Goal: Task Accomplishment & Management: Use online tool/utility

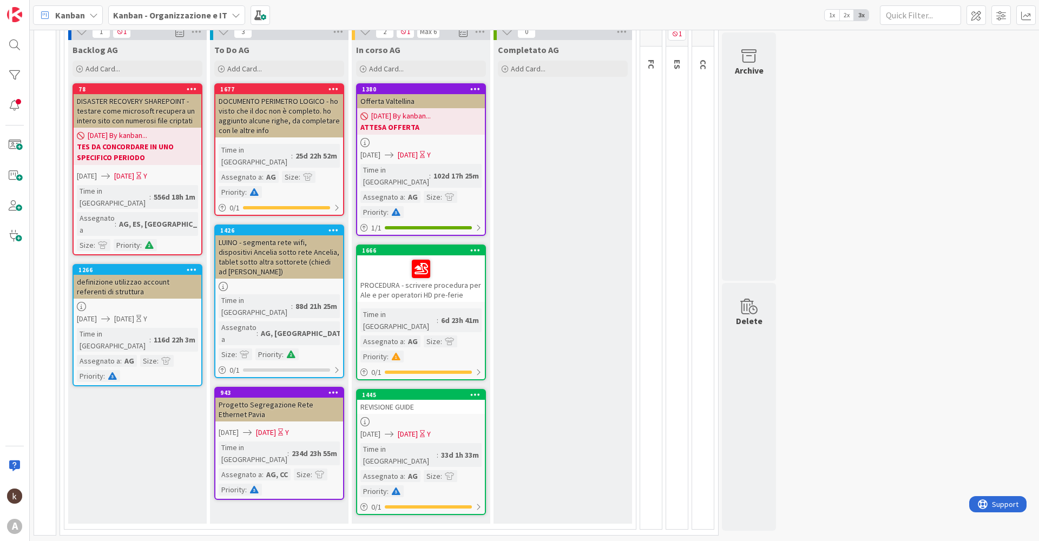
scroll to position [103, 0]
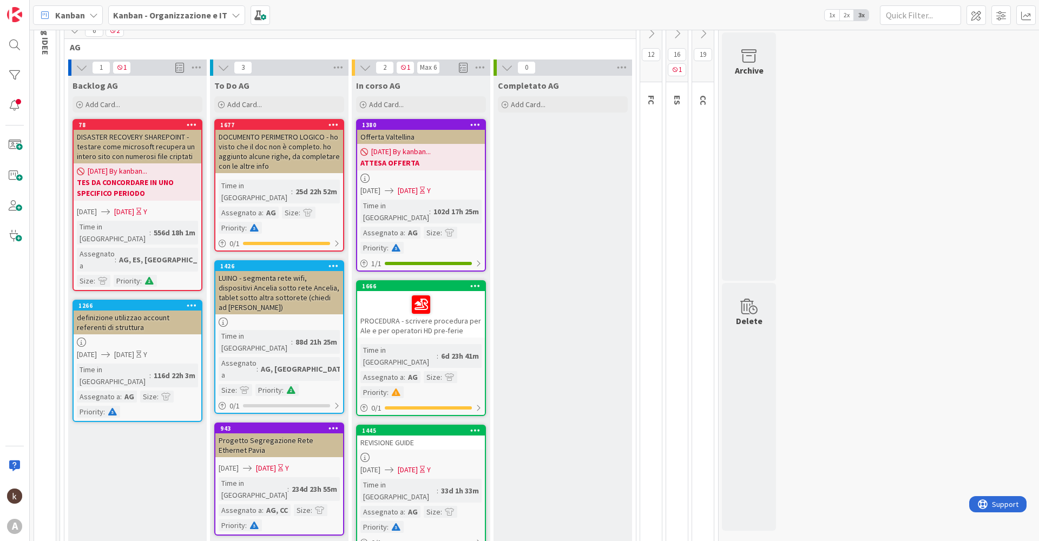
click at [701, 32] on icon at bounding box center [703, 34] width 12 height 12
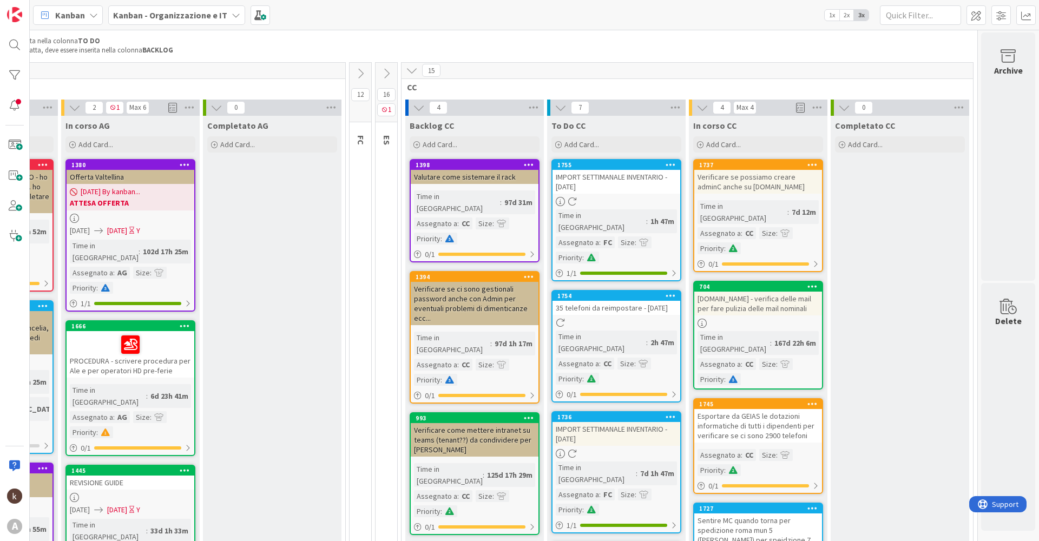
scroll to position [9, 299]
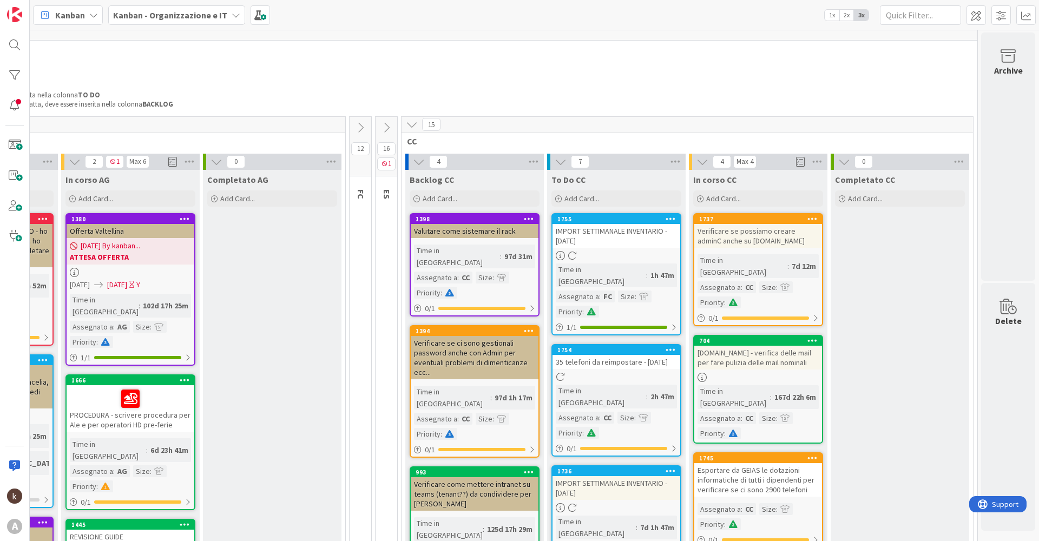
click at [406, 124] on icon at bounding box center [412, 124] width 12 height 12
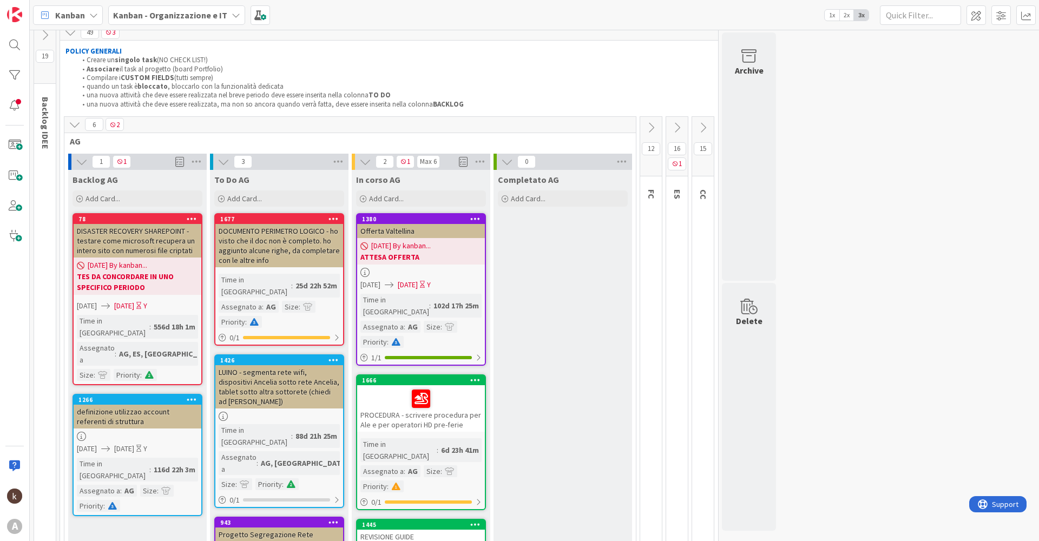
scroll to position [9, 0]
click at [73, 126] on icon at bounding box center [75, 124] width 12 height 12
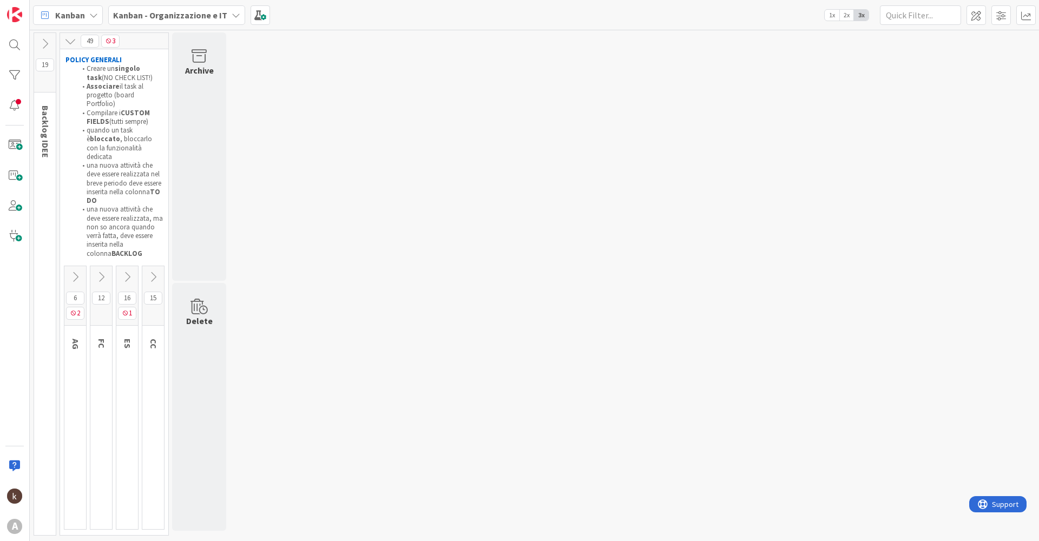
scroll to position [0, 0]
click at [126, 271] on icon at bounding box center [127, 277] width 12 height 12
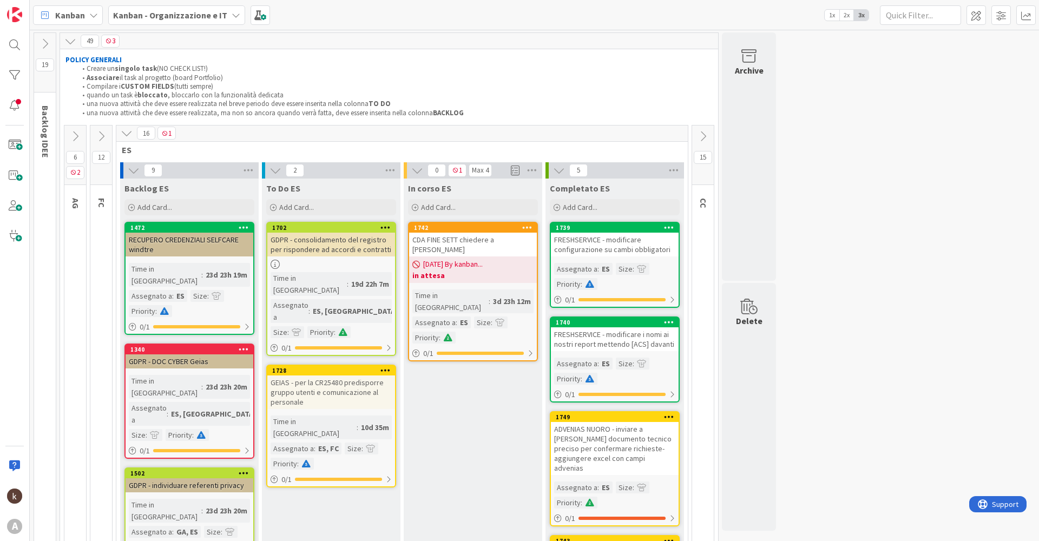
click at [95, 134] on icon at bounding box center [101, 136] width 12 height 12
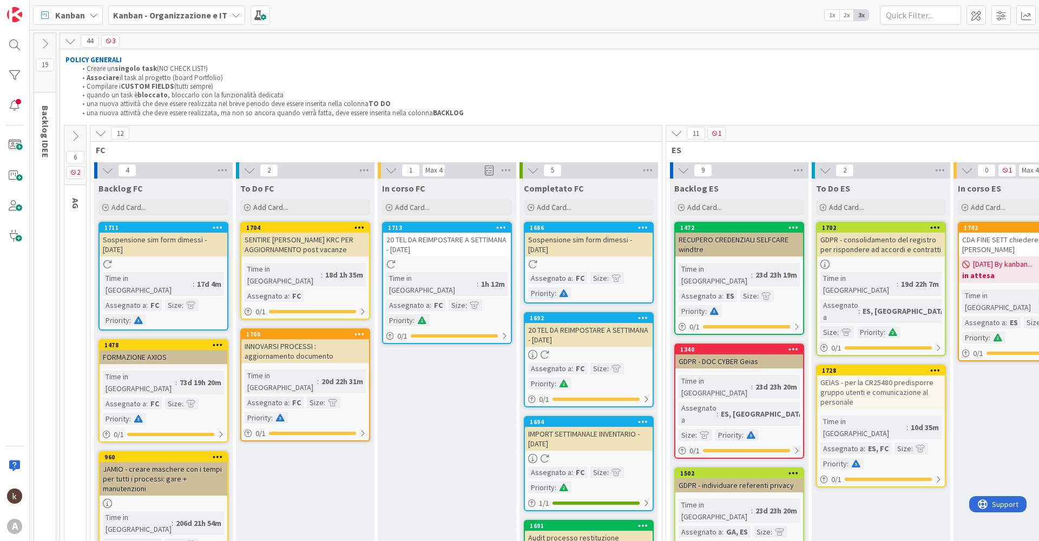
click at [98, 134] on icon at bounding box center [101, 133] width 12 height 12
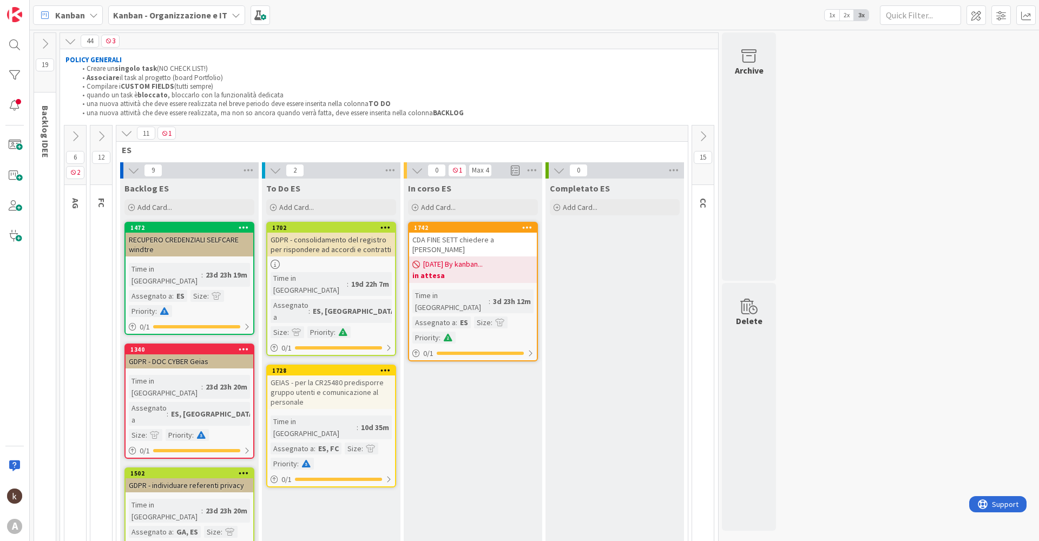
click at [130, 134] on icon at bounding box center [127, 133] width 12 height 12
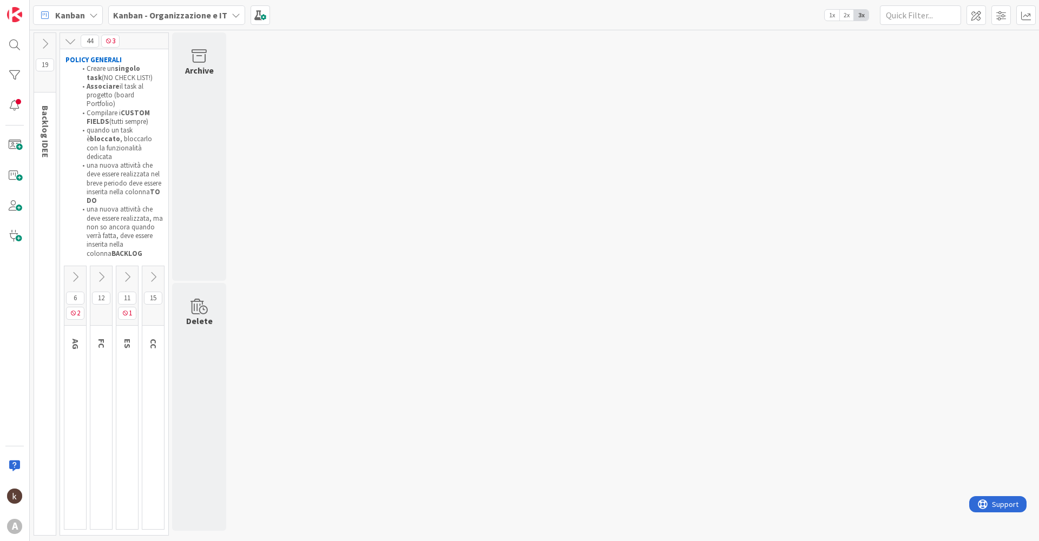
click at [154, 271] on icon at bounding box center [153, 277] width 12 height 12
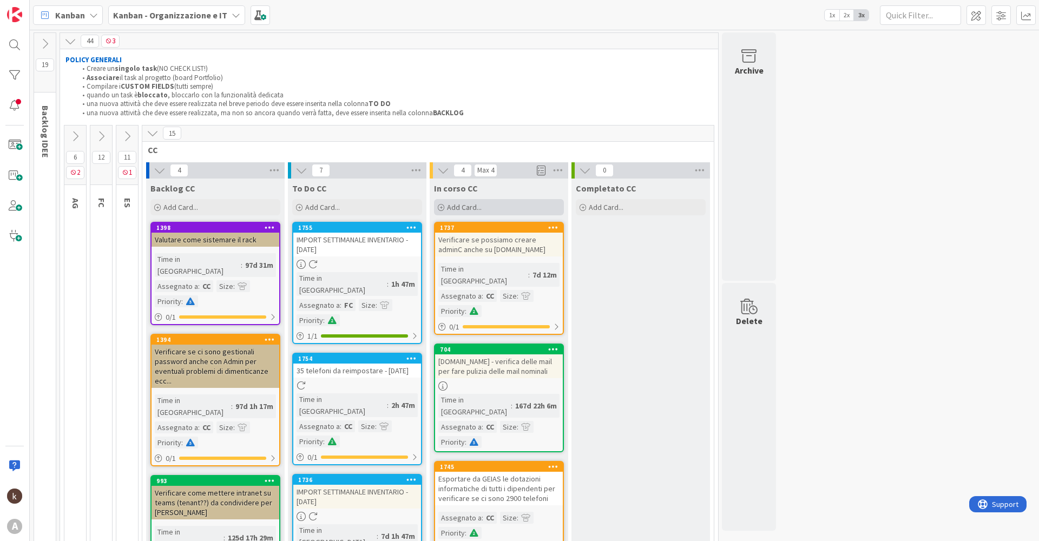
click at [482, 204] on div "Add Card..." at bounding box center [499, 207] width 130 height 16
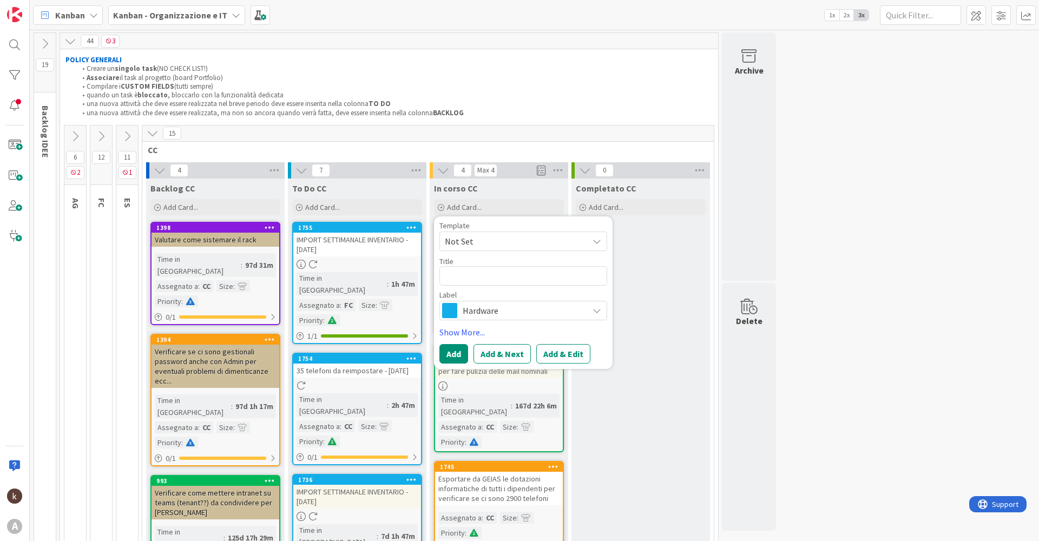
click at [494, 305] on span "Hardware" at bounding box center [523, 310] width 120 height 15
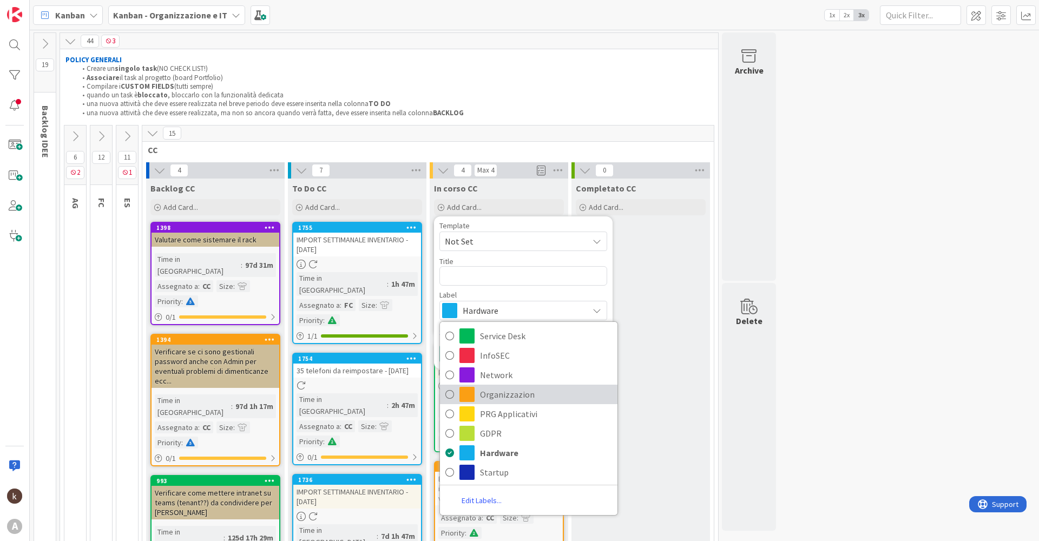
click at [491, 399] on span "Organizzazion" at bounding box center [546, 394] width 132 height 16
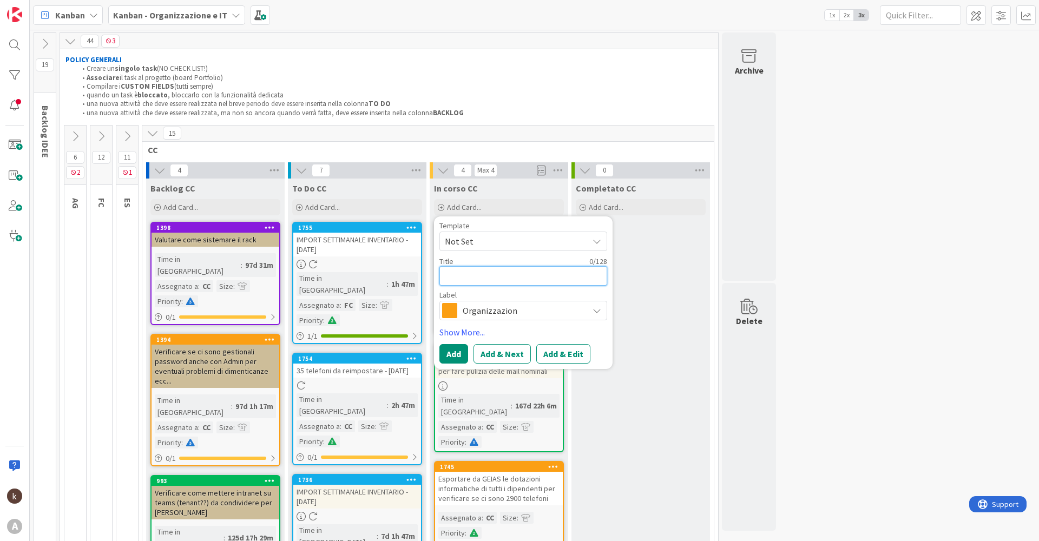
click at [506, 276] on textarea at bounding box center [523, 275] width 168 height 19
type textarea "x"
type textarea "S"
type textarea "x"
type textarea "Sc"
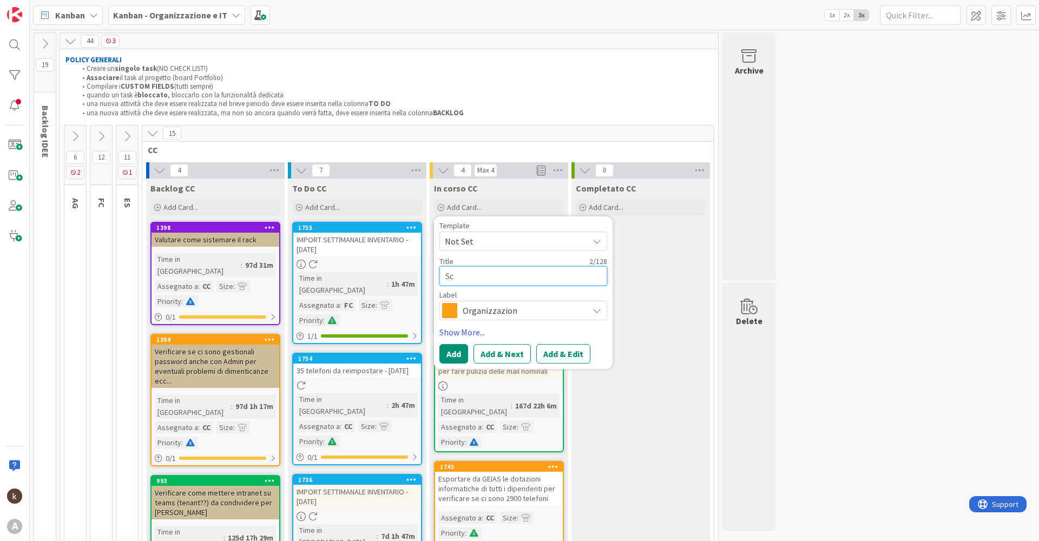
type textarea "x"
type textarea "Scr"
type textarea "x"
type textarea "Scri"
type textarea "x"
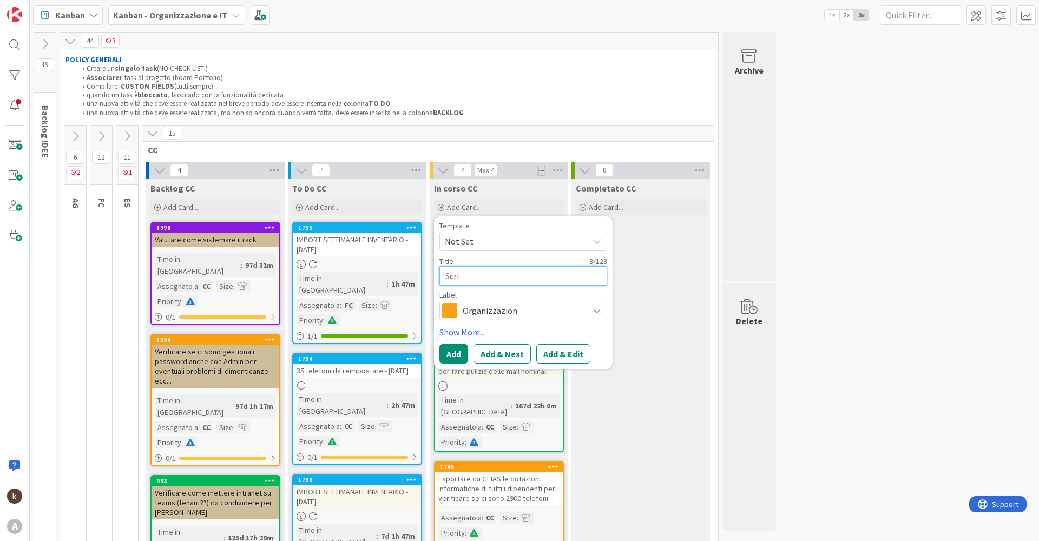
type textarea "Scrip"
type textarea "x"
type textarea "Script"
type textarea "x"
type textarea "Script p"
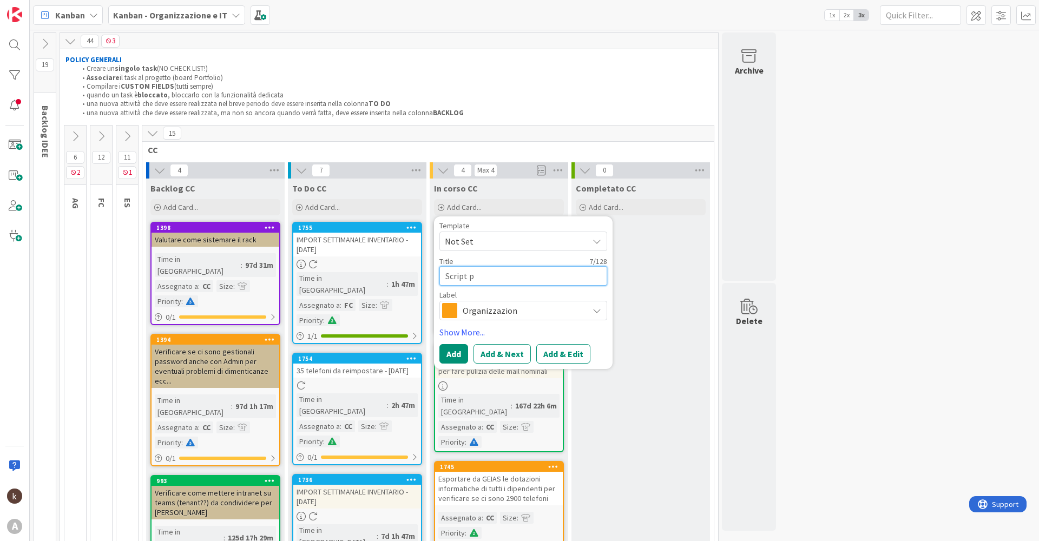
type textarea "x"
type textarea "Script pe"
type textarea "x"
type textarea "Script per"
type textarea "x"
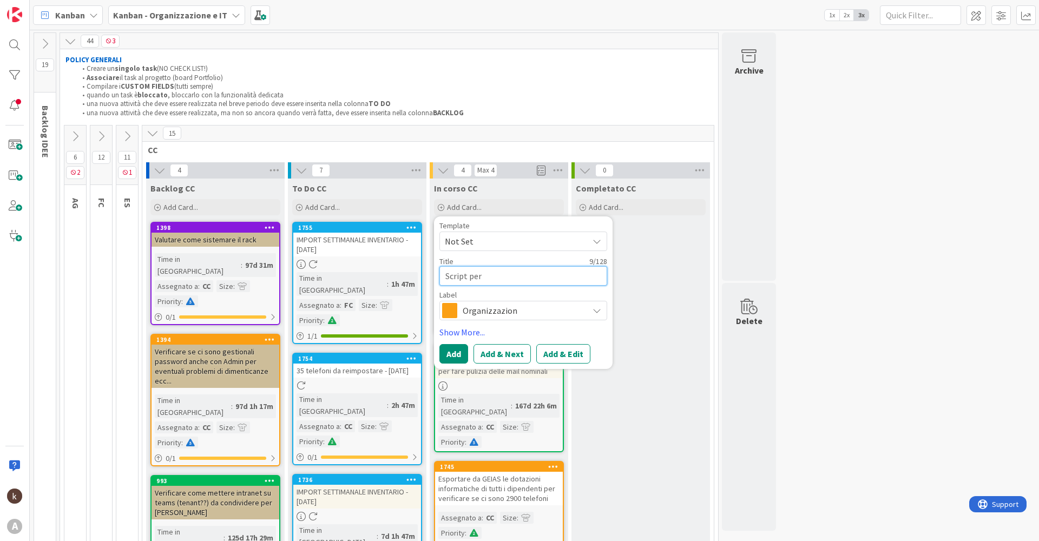
type textarea "Script per"
type textarea "x"
type textarea "Script per v"
type textarea "x"
type textarea "Script per ve"
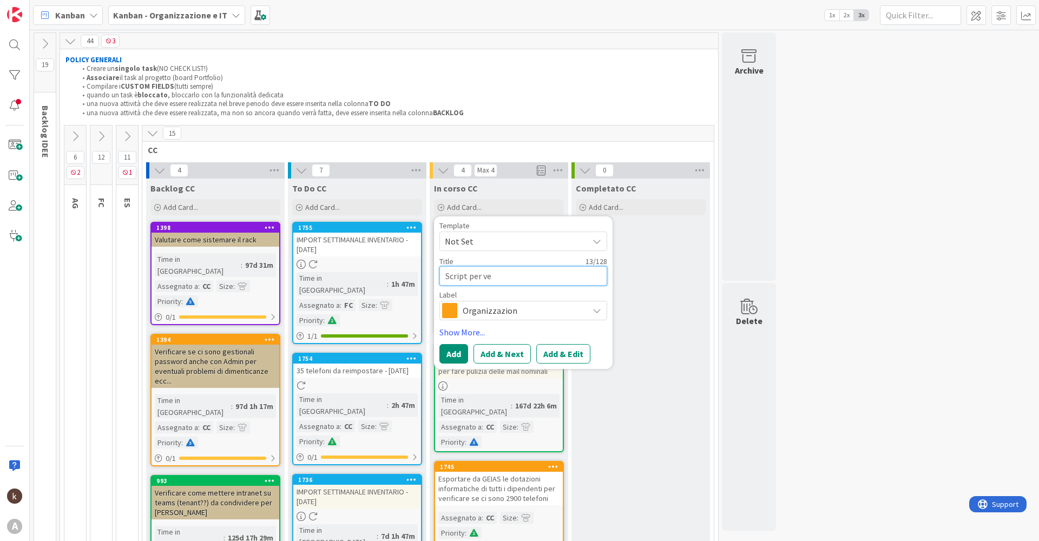
type textarea "x"
type textarea "Script per ved"
type textarea "x"
type textarea "Script per vede"
type textarea "x"
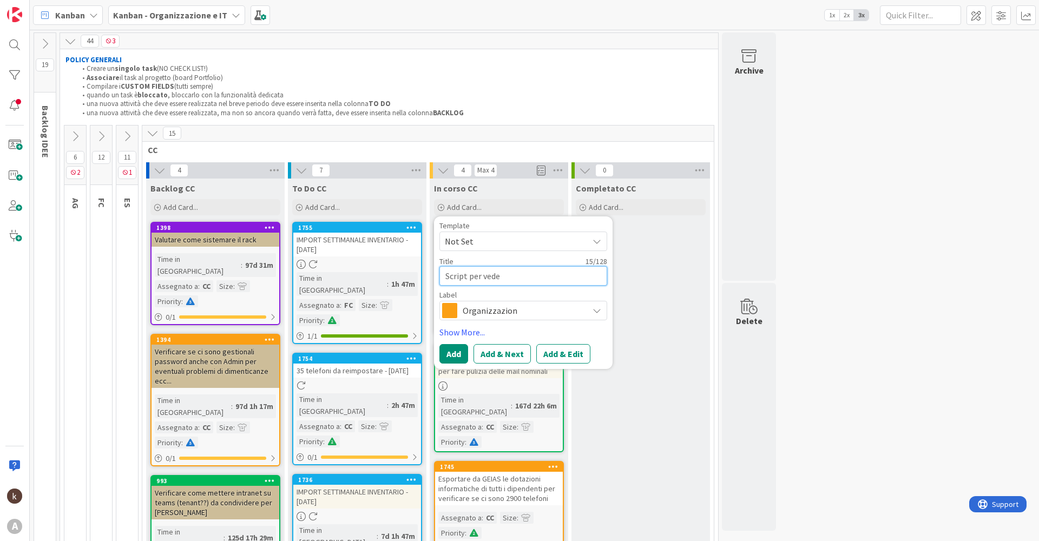
type textarea "Script per veder"
type textarea "x"
type textarea "Script per vedere"
type textarea "x"
type textarea "Script per vedere"
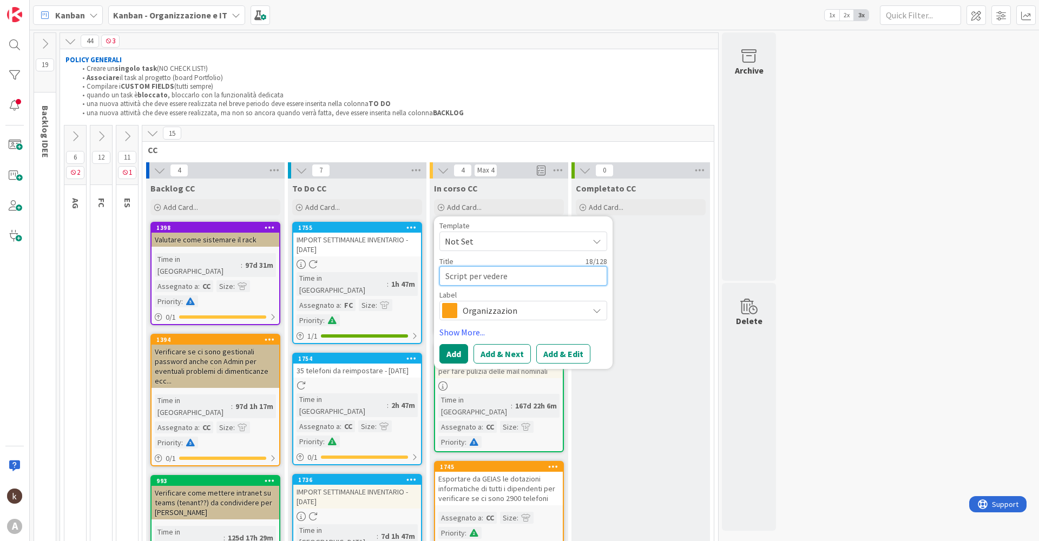
type textarea "x"
type textarea "Script per vedere c"
type textarea "x"
type textarea "Script per vedere ch"
type textarea "x"
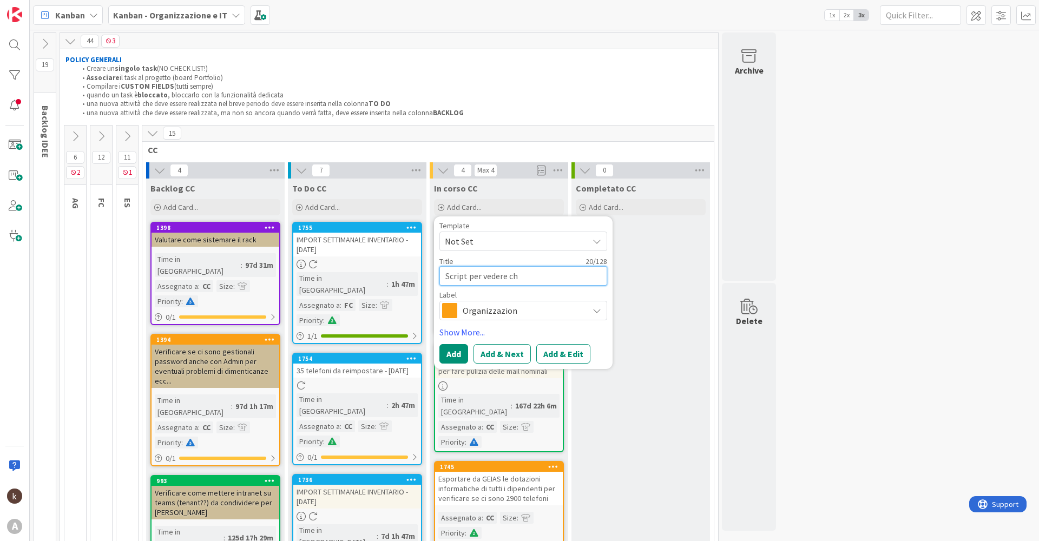
type textarea "Script per vedere chi"
type textarea "x"
type textarea "Script per vedere chi"
type textarea "x"
type textarea "Script per vedere chi n"
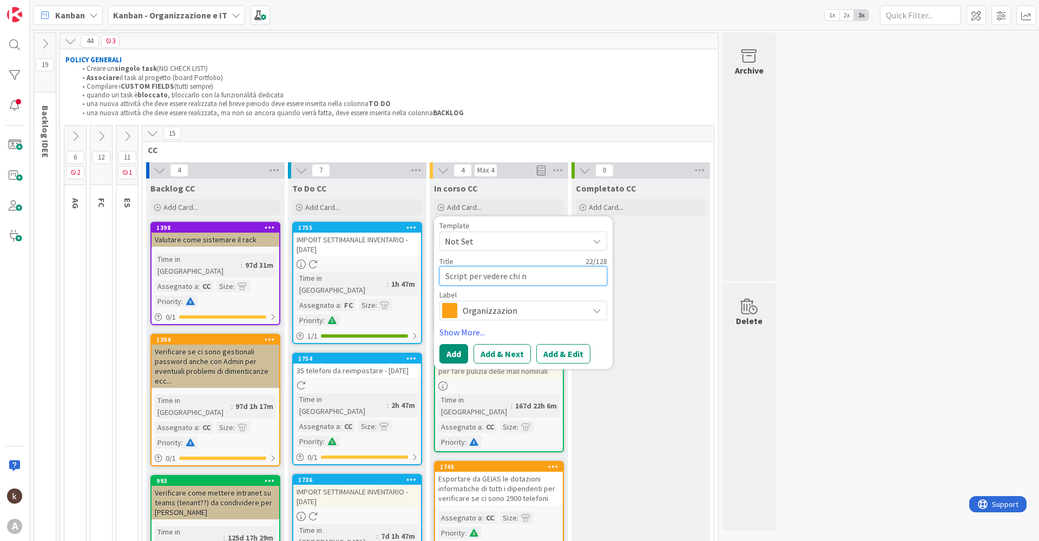
type textarea "x"
type textarea "Script per vedere chi no"
type textarea "x"
type textarea "Script per vedere chi non"
type textarea "x"
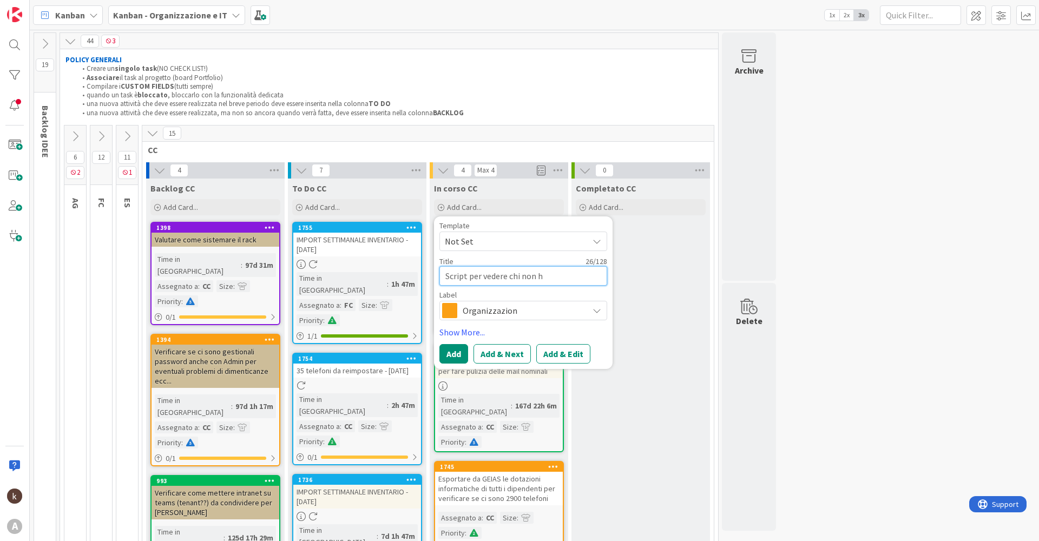
type textarea "Script per vedere chi non ha"
type textarea "x"
type textarea "Script per vedere chi non ha"
type textarea "x"
type textarea "Script per vedere chi non ha le"
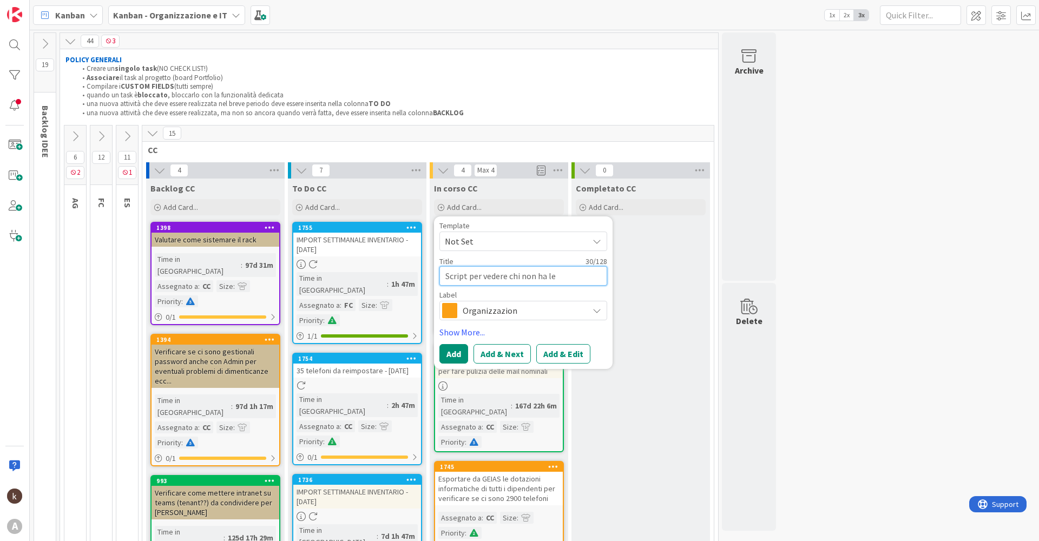
type textarea "x"
type textarea "Script per vedere chi non ha le"
type textarea "x"
type textarea "Script per vedere chi non ha le c"
type textarea "x"
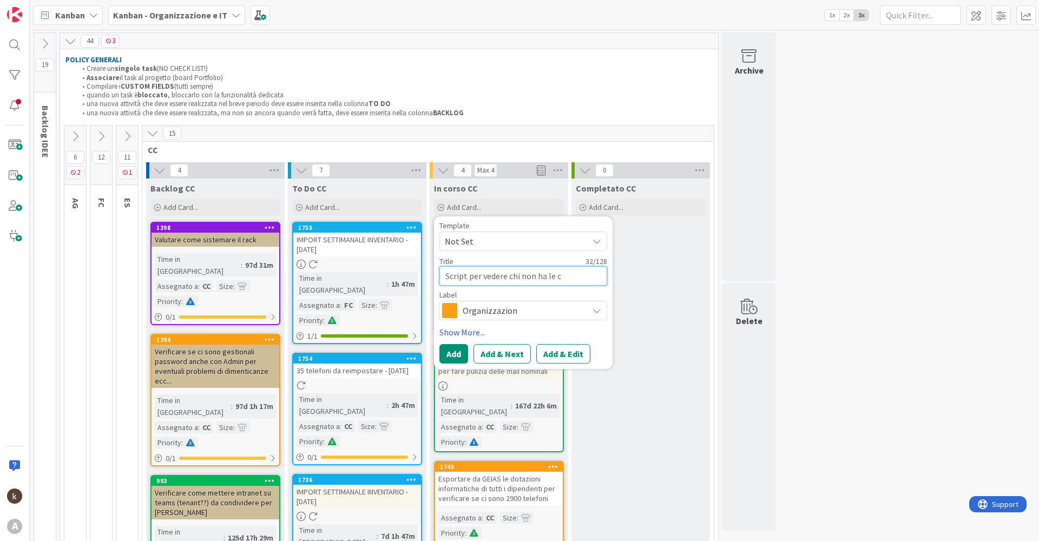
type textarea "Script per vedere chi non ha le ch"
type textarea "x"
type textarea "Script per vedere chi non ha le chi"
type textarea "x"
type textarea "Script per vedere chi non ha le chia"
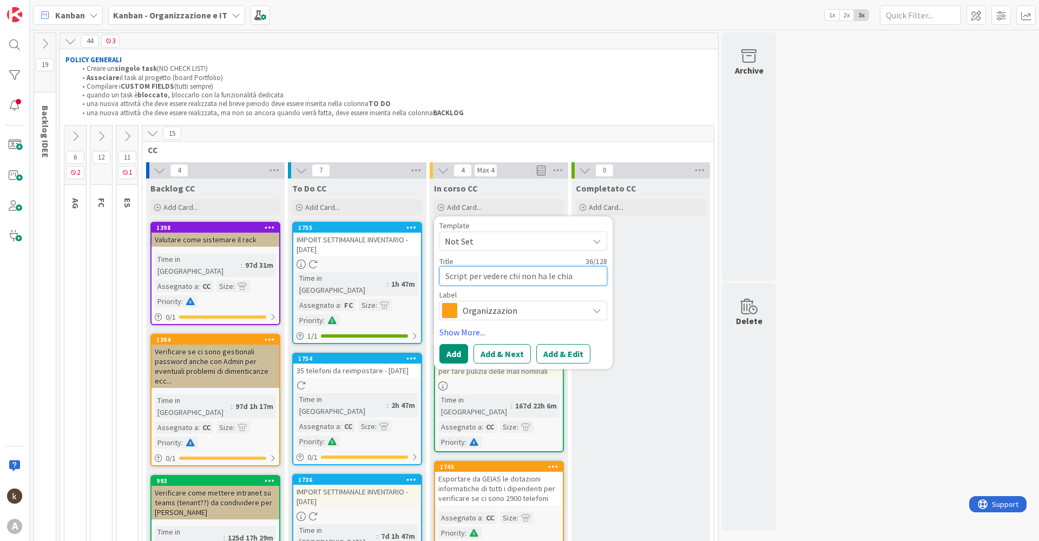
type textarea "x"
type textarea "Script per vedere chi non ha le chiav"
type textarea "x"
type textarea "Script per vedere chi non ha le chiavi"
type textarea "x"
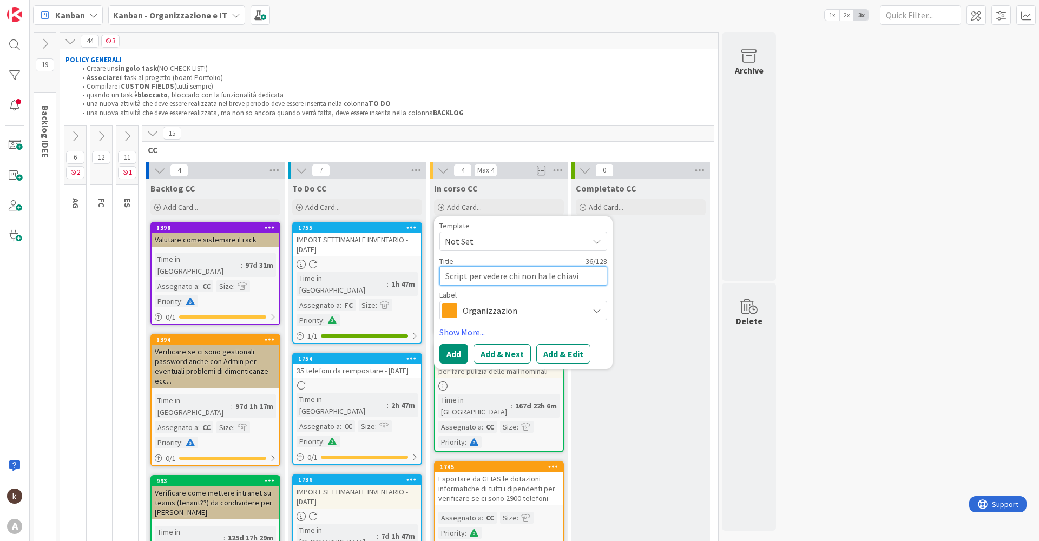
type textarea "Script per vedere chi non ha le chiavi"
type textarea "x"
type textarea "Script per vedere chi non ha le chiavi di"
type textarea "x"
type textarea "Script per vedere chi non ha le chiavi di"
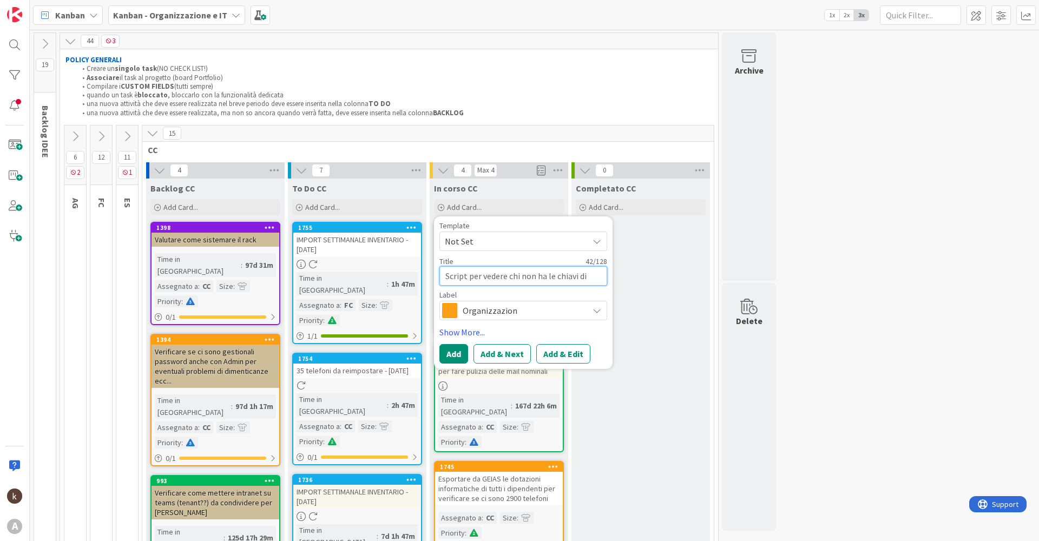
type textarea "x"
type textarea "Script per vedere chi non ha le chiavi di"
type textarea "x"
type textarea "Script per vedere chi non ha le chiavi d"
type textarea "x"
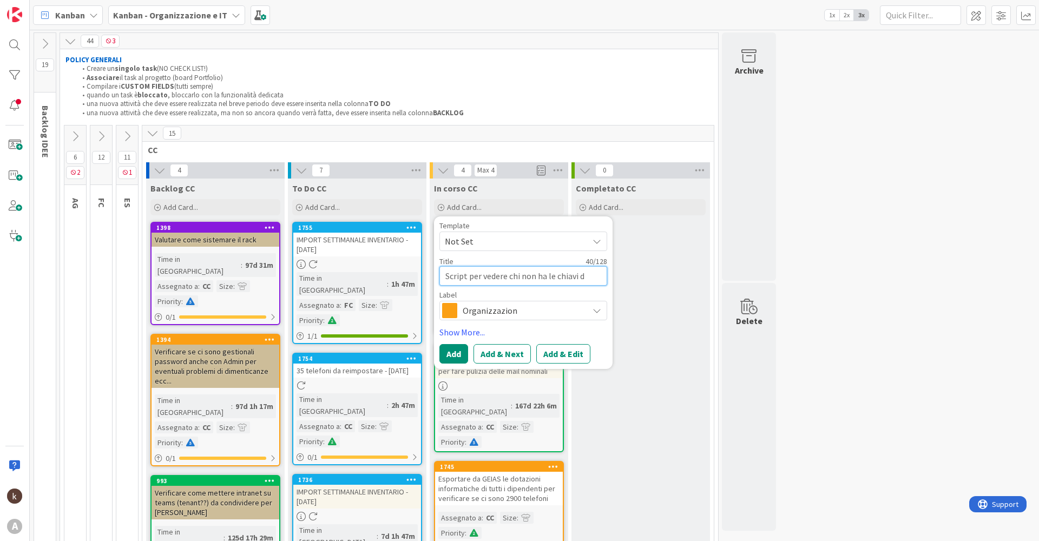
type textarea "Script per vedere chi non ha le chiavi"
type textarea "x"
type textarea "Script per vedere chi non ha le chiavi b"
type textarea "x"
type textarea "Script per vedere chi non ha le chiavi bi"
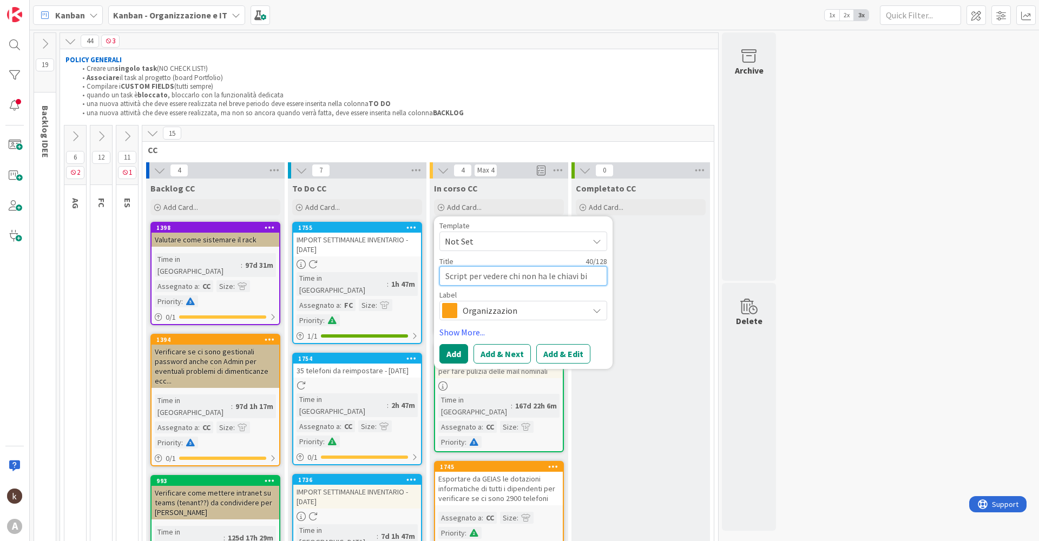
type textarea "x"
type textarea "Script per vedere chi non ha le chiavi bit"
type textarea "x"
type textarea "Script per vedere chi non ha le chiavi bit"
type textarea "x"
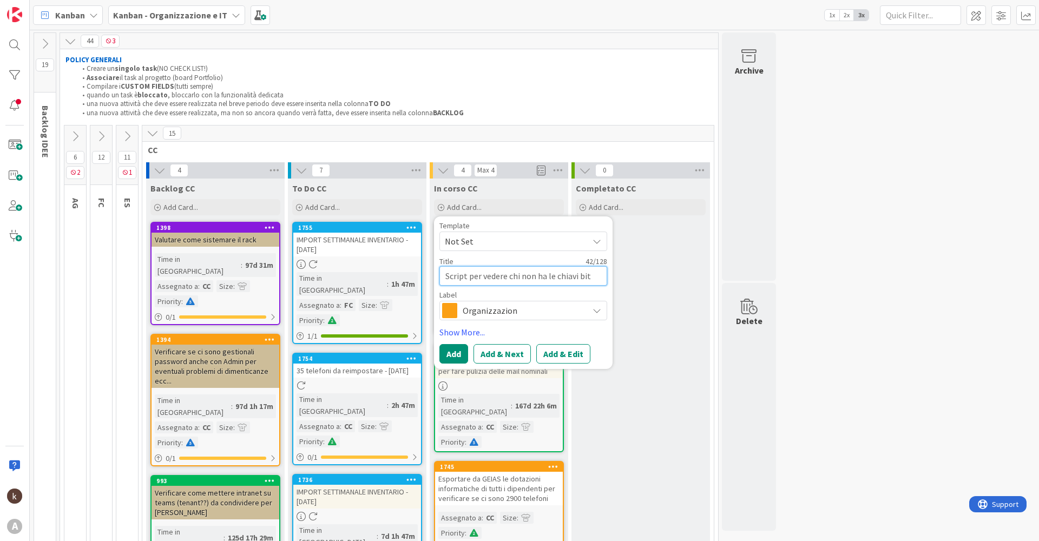
type textarea "Script per vedere chi non ha le chiavi bit s"
type textarea "x"
type textarea "Script per vedere chi non ha le chiavi bit sa"
type textarea "x"
type textarea "Script per vedere chi non ha le chiavi bit sal"
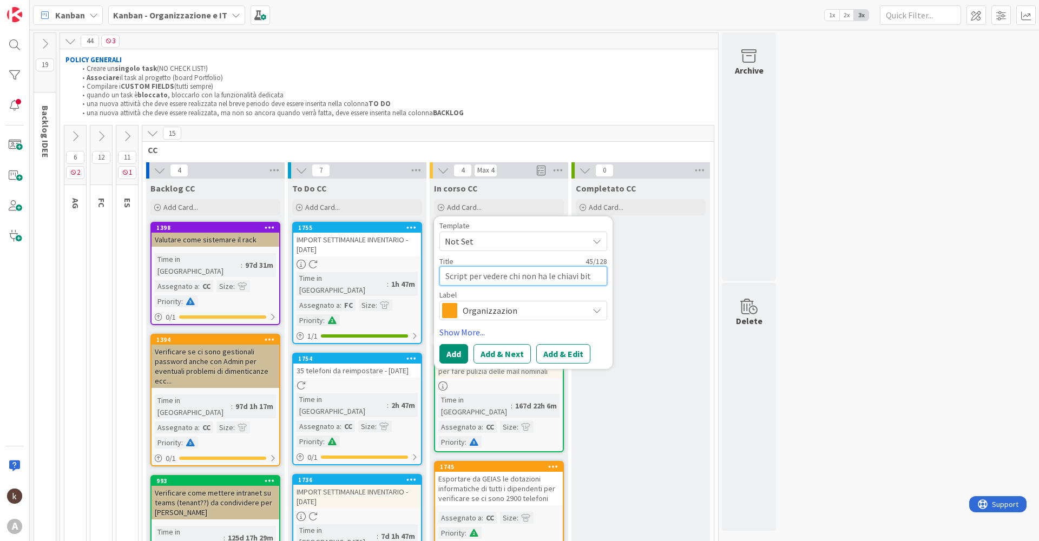
type textarea "x"
type textarea "Script per vedere chi non ha le chiavi bit salv"
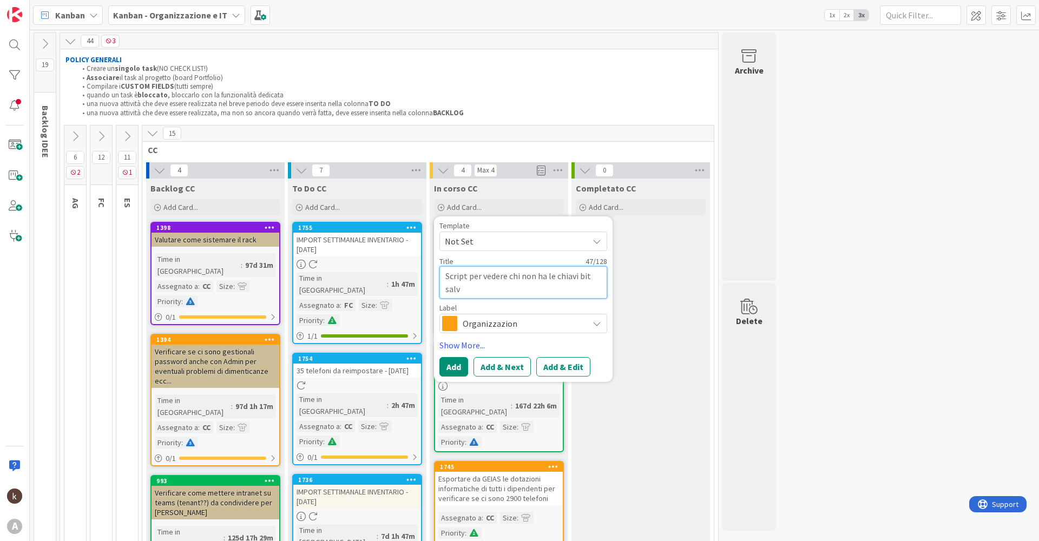
type textarea "x"
type textarea "Script per vedere chi non ha le chiavi bit salva"
type textarea "x"
type textarea "Script per vedere chi non ha le chiavi bit salvat"
type textarea "x"
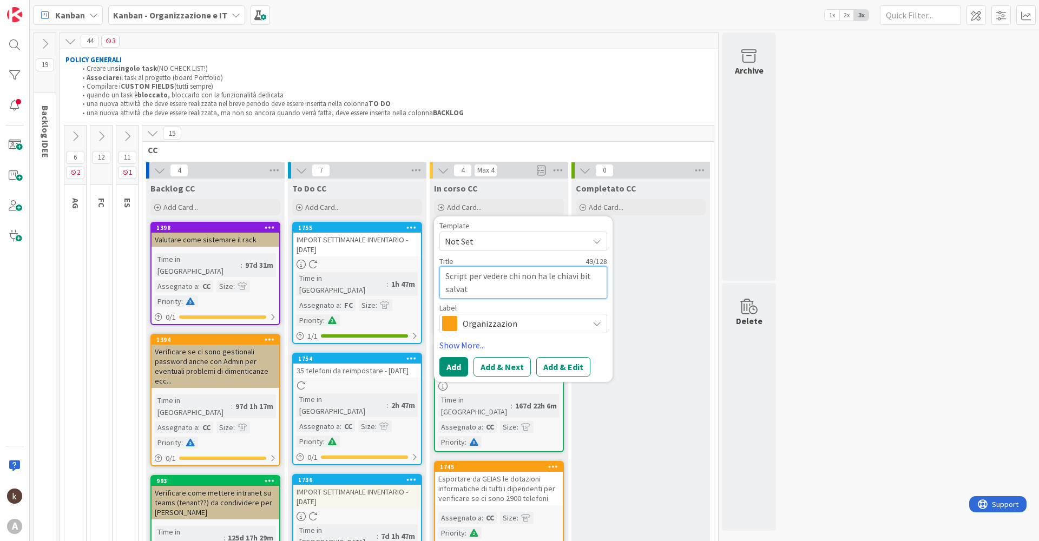
type textarea "Script per vedere chi non ha le chiavi bit salvate"
type textarea "x"
type textarea "Script per vedere chi non ha le chiavi bit salvate"
type textarea "x"
type textarea "Script per vedere chi non ha le chiavi bit salvate i"
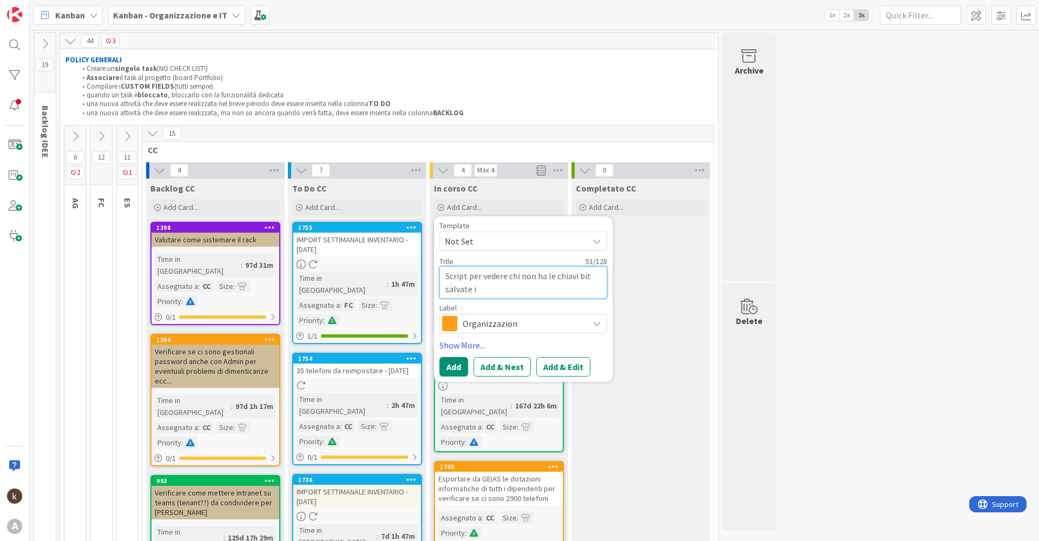
type textarea "x"
type textarea "Script per vedere chi non ha le chiavi bit salvate in"
type textarea "x"
type textarea "Script per vedere chi non ha le chiavi bit salvate in"
type textarea "x"
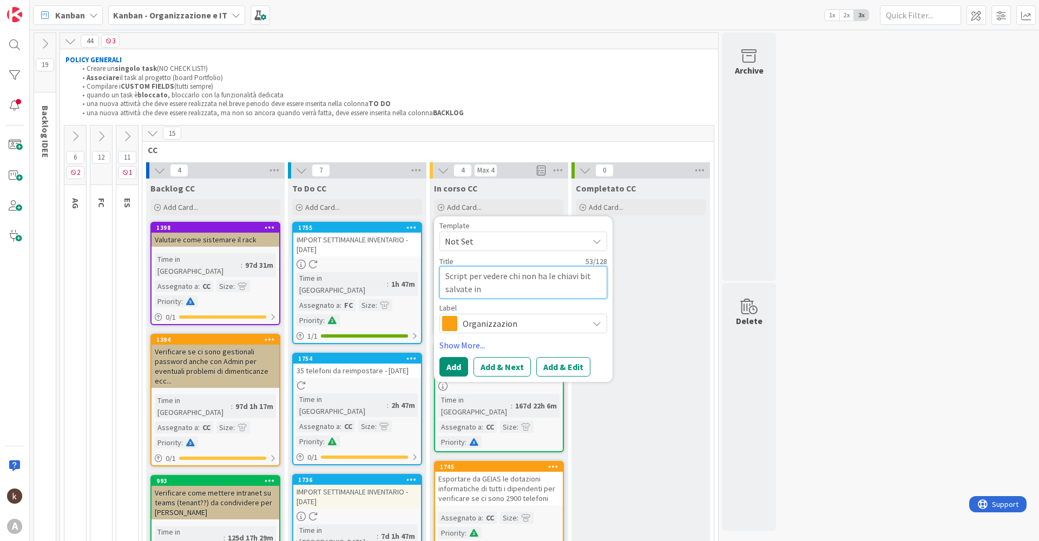
type textarea "Script per vedere chi non ha le chiavi bit salvate in a"
type textarea "x"
type textarea "Script per vedere chi non ha le chiavi bit salvate in az"
type textarea "x"
type textarea "Script per vedere chi non ha le chiavi bit salvate in azu"
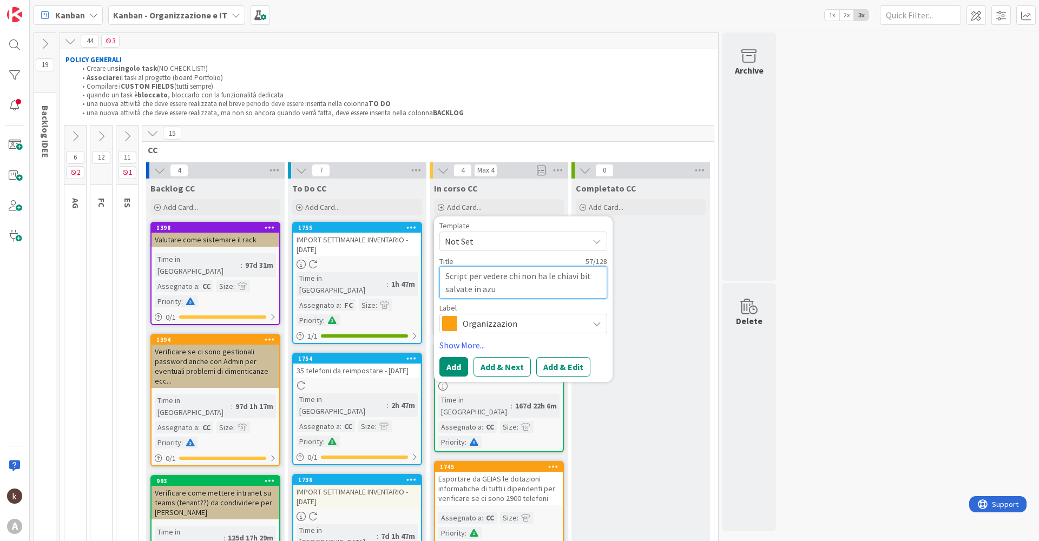
type textarea "x"
type textarea "Script per vedere chi non ha le chiavi bit salvate in azue"
type textarea "x"
type textarea "Script per vedere chi non ha le chiavi bit salvate in azu"
type textarea "x"
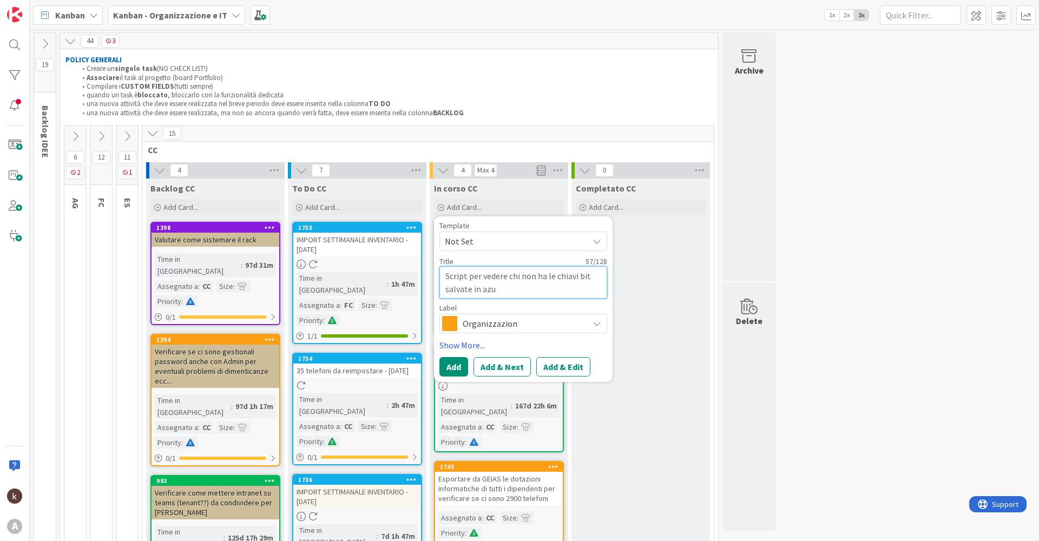
type textarea "Script per vedere chi non ha le chiavi bit salvate in azur"
type textarea "x"
type textarea "Script per vedere chi non ha le chiavi bit salvate in azure"
type textarea "x"
type textarea "Script per vedere chi non ha le chiavi bit salvate in azure"
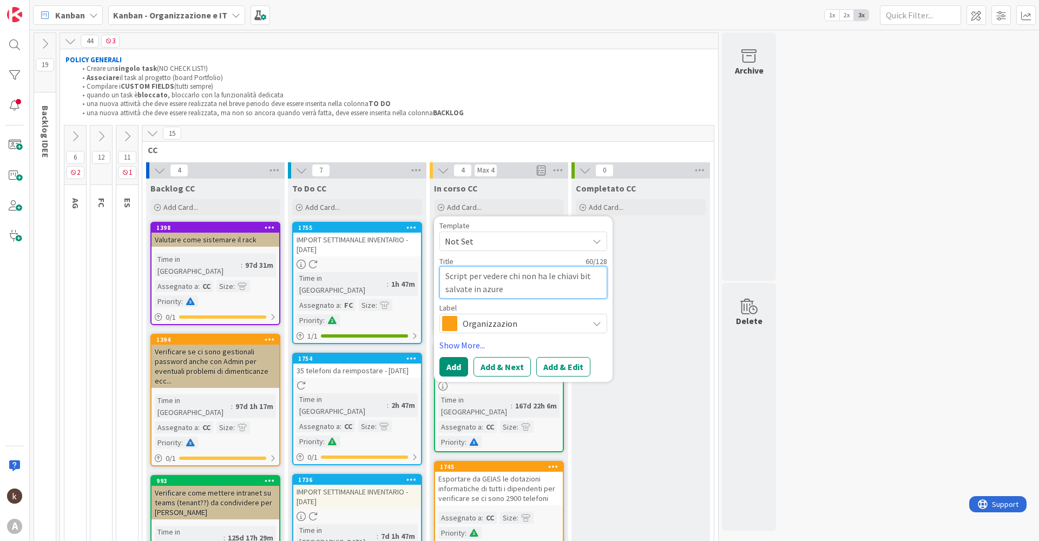
type textarea "x"
type textarea "Script per vedere chi non ha le chiavi bit salvate in azure A"
type textarea "x"
type textarea "Script per vedere chi non ha le chiavi bit salvate in azure AD"
click at [565, 361] on button "Add & Edit" at bounding box center [563, 366] width 54 height 19
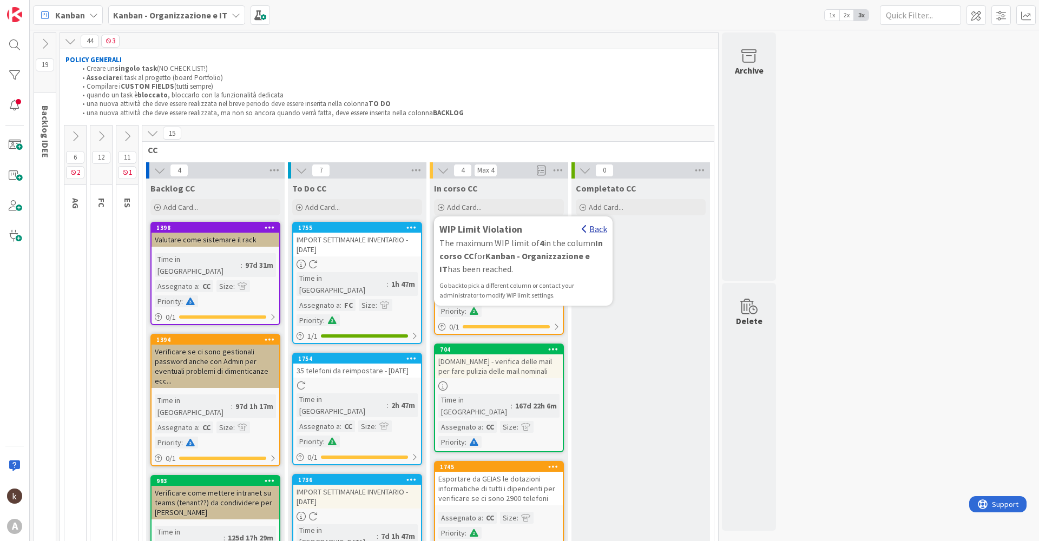
click at [600, 233] on div "Back" at bounding box center [594, 228] width 25 height 13
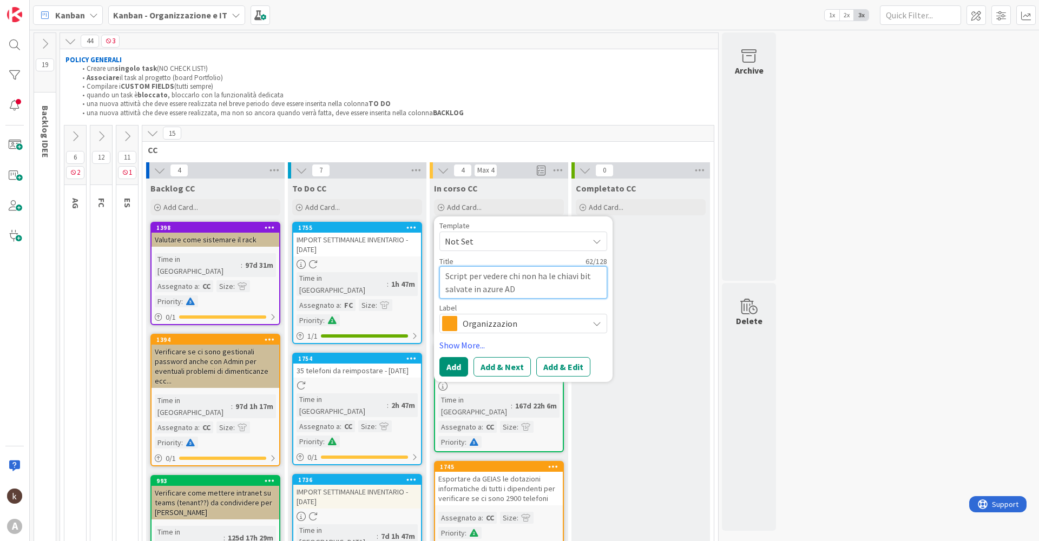
click at [539, 292] on textarea "Script per vedere chi non ha le chiavi bit salvate in azure AD" at bounding box center [523, 282] width 168 height 32
click at [343, 207] on div "Add Card..." at bounding box center [357, 207] width 130 height 16
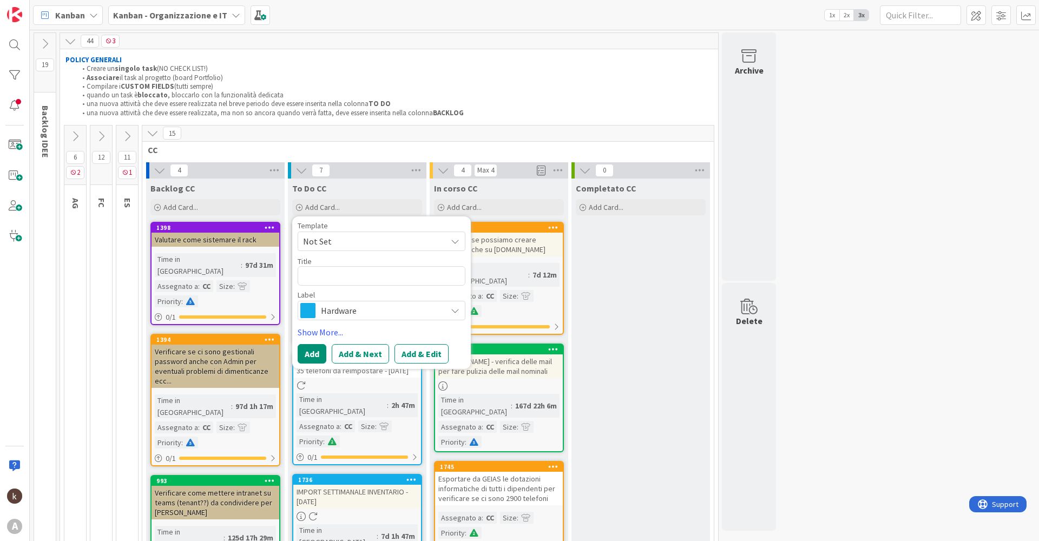
click at [380, 247] on span "Not Set" at bounding box center [370, 241] width 135 height 14
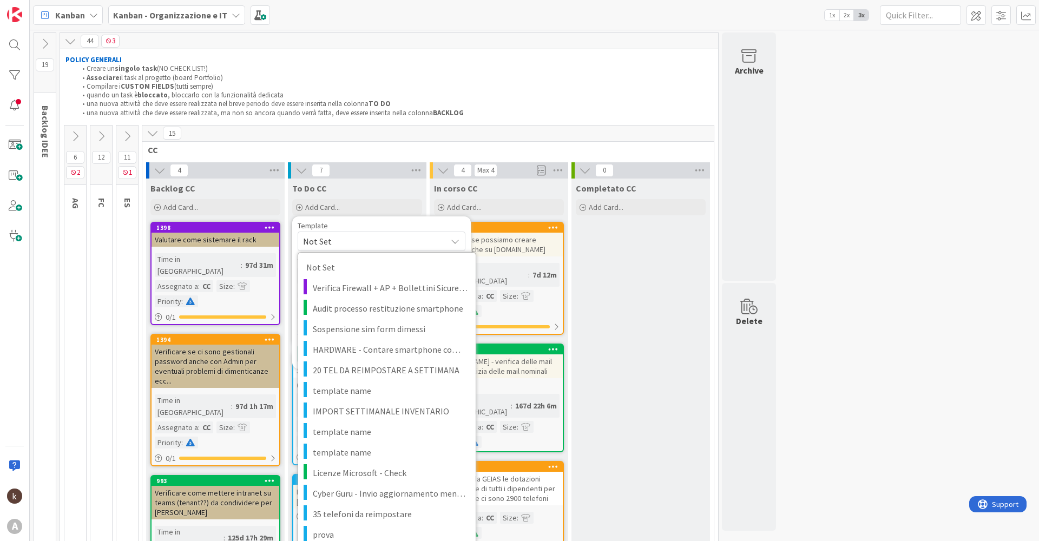
click at [346, 245] on span "Not Set" at bounding box center [370, 241] width 135 height 14
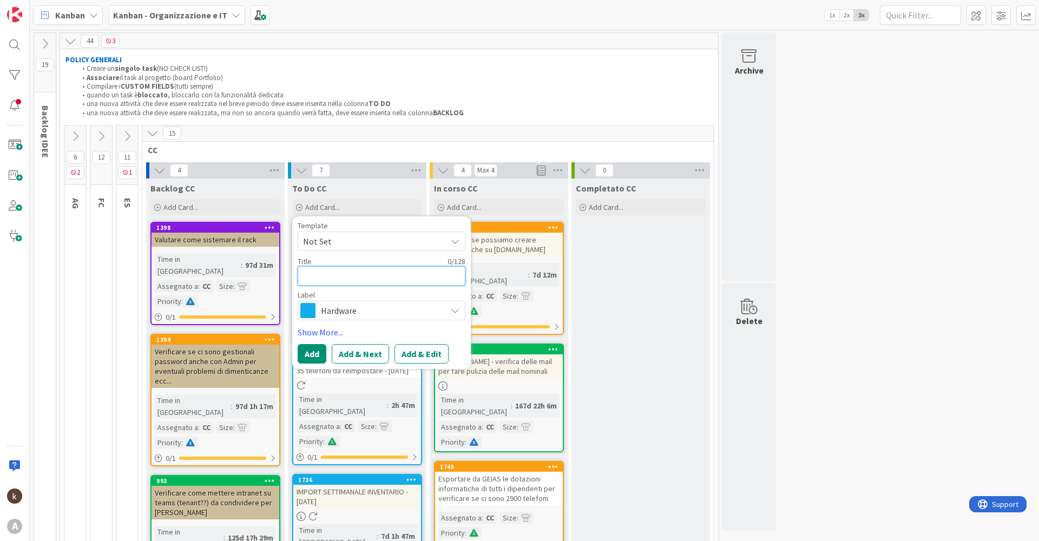
click at [348, 282] on textarea at bounding box center [382, 275] width 168 height 19
click at [362, 307] on span "Hardware" at bounding box center [381, 310] width 120 height 15
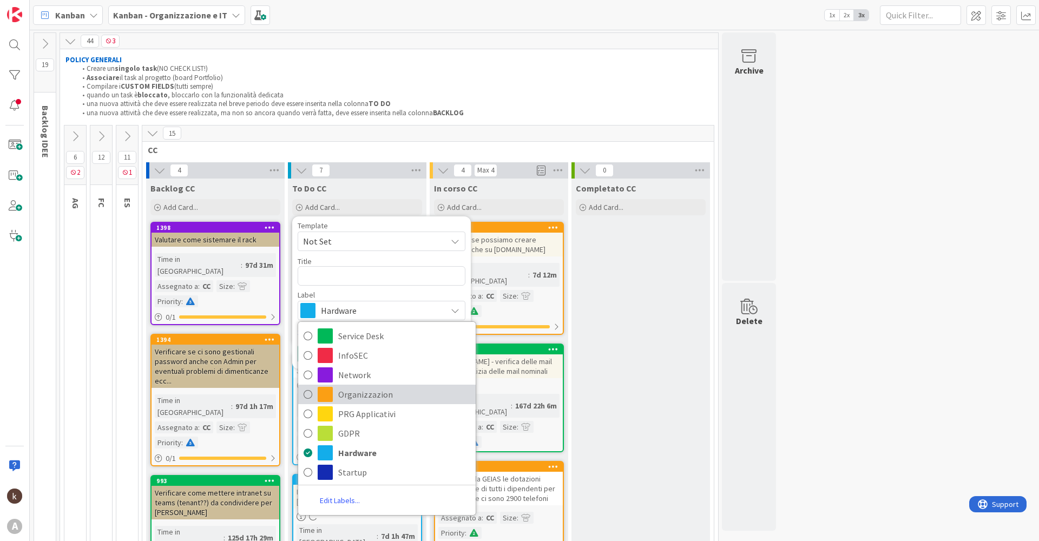
click at [390, 393] on span "Organizzazion" at bounding box center [404, 394] width 132 height 16
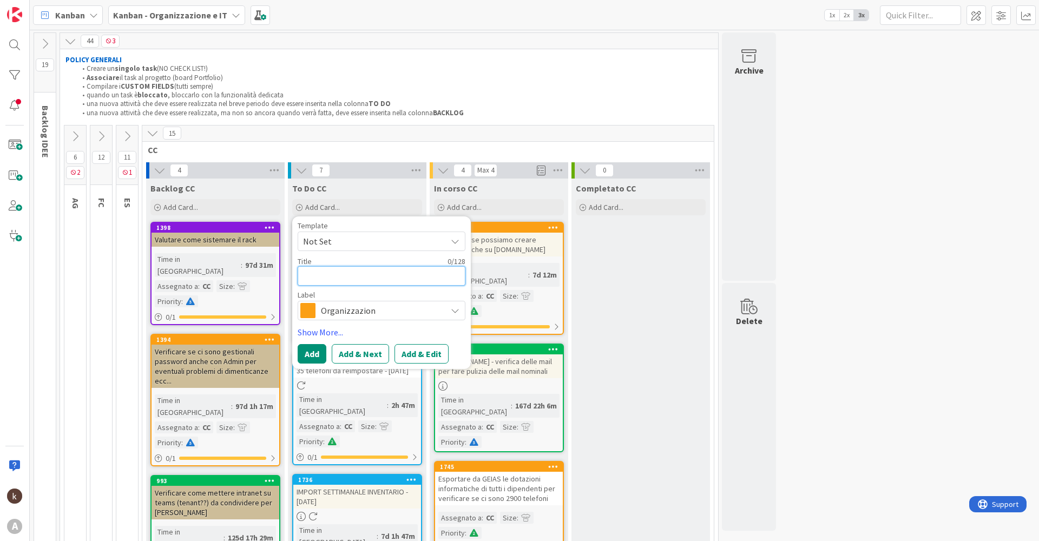
click at [330, 269] on textarea at bounding box center [382, 275] width 168 height 19
click at [352, 277] on textarea at bounding box center [382, 275] width 168 height 19
click at [406, 353] on button "Add & Edit" at bounding box center [421, 353] width 54 height 19
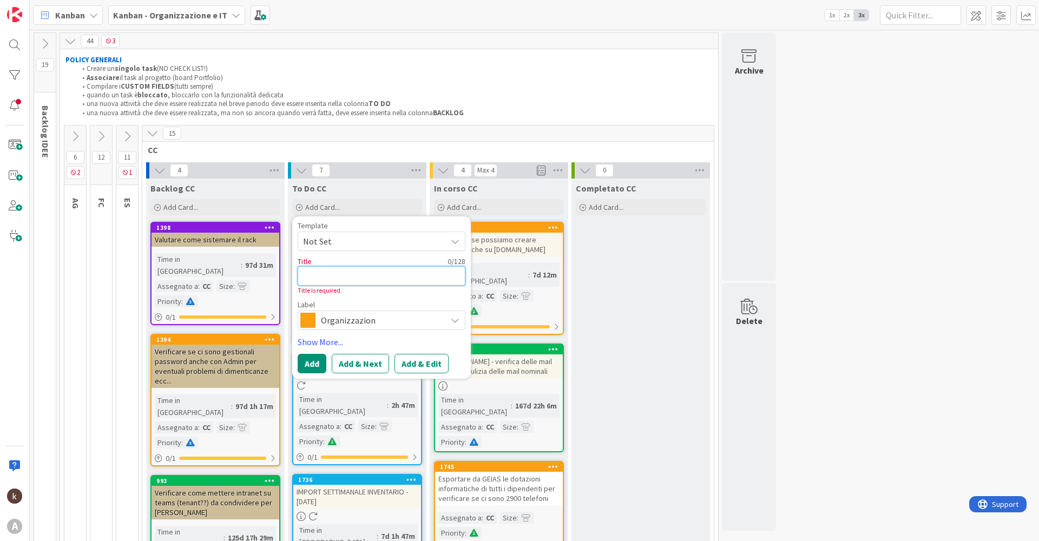
click at [349, 271] on textarea at bounding box center [382, 275] width 168 height 19
paste textarea "Script per vedere chi non ha le chiavi bit salvate in azure AD"
type textarea "x"
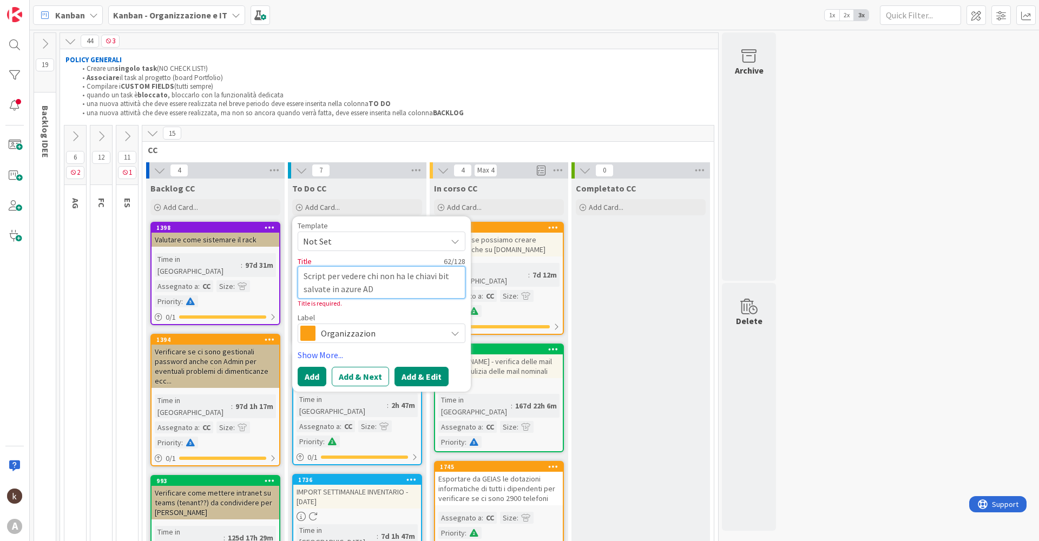
type textarea "Script per vedere chi non ha le chiavi bit salvate in azure AD"
click at [424, 377] on button "Add & Edit" at bounding box center [421, 376] width 54 height 19
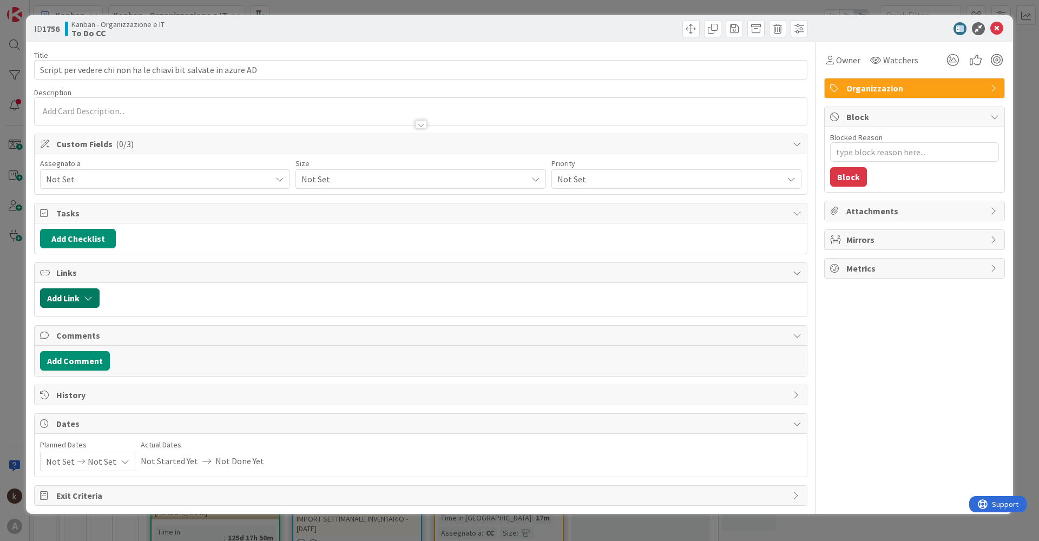
click at [81, 294] on button "Add Link" at bounding box center [70, 297] width 60 height 19
click at [141, 367] on span "Current Board" at bounding box center [111, 365] width 121 height 15
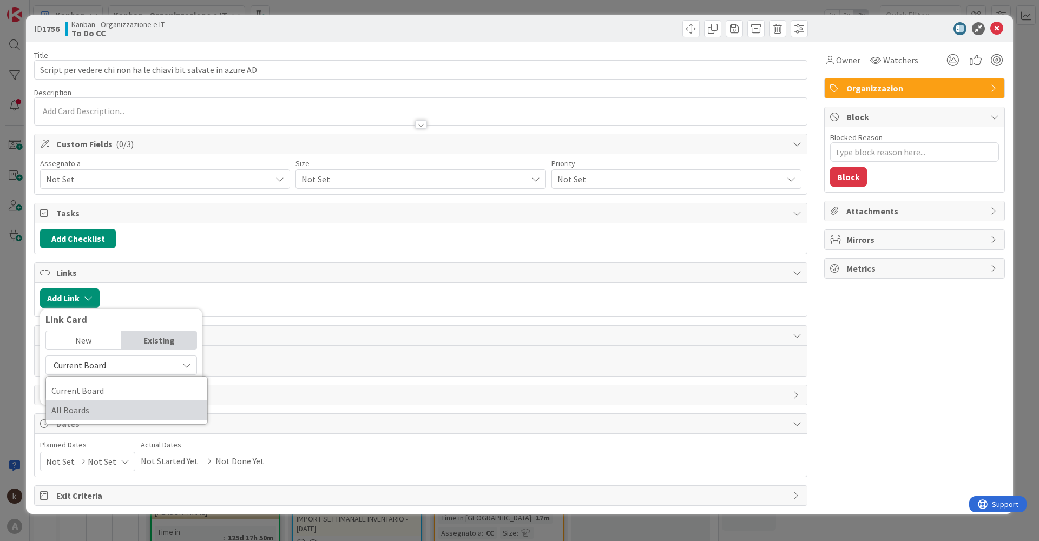
click at [131, 409] on span "All Boards" at bounding box center [126, 410] width 150 height 16
type textarea "x"
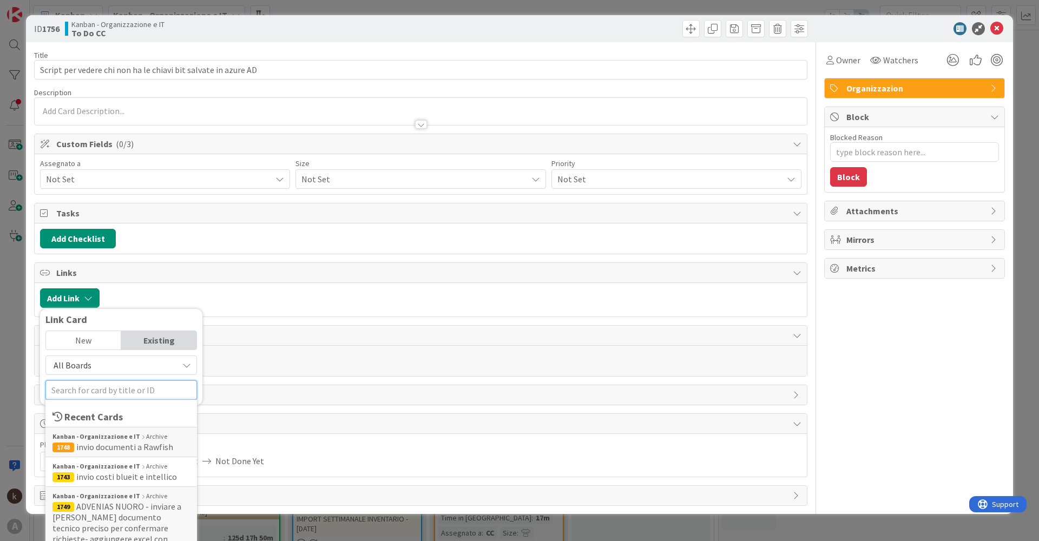
click at [126, 394] on input "text" at bounding box center [120, 389] width 151 height 19
type input "atti"
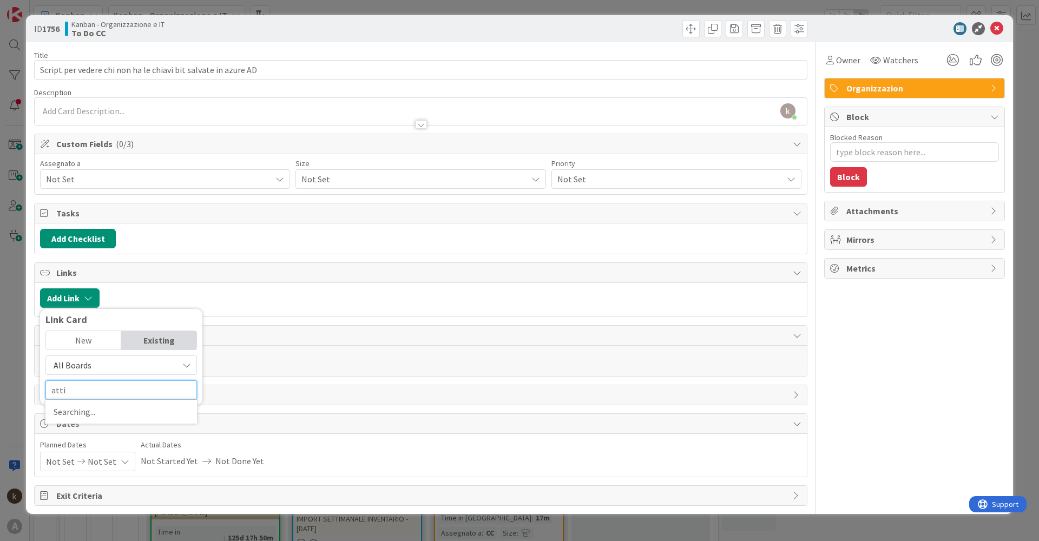
type textarea "x"
type input "attiv"
type textarea "x"
type input "attivi"
type textarea "x"
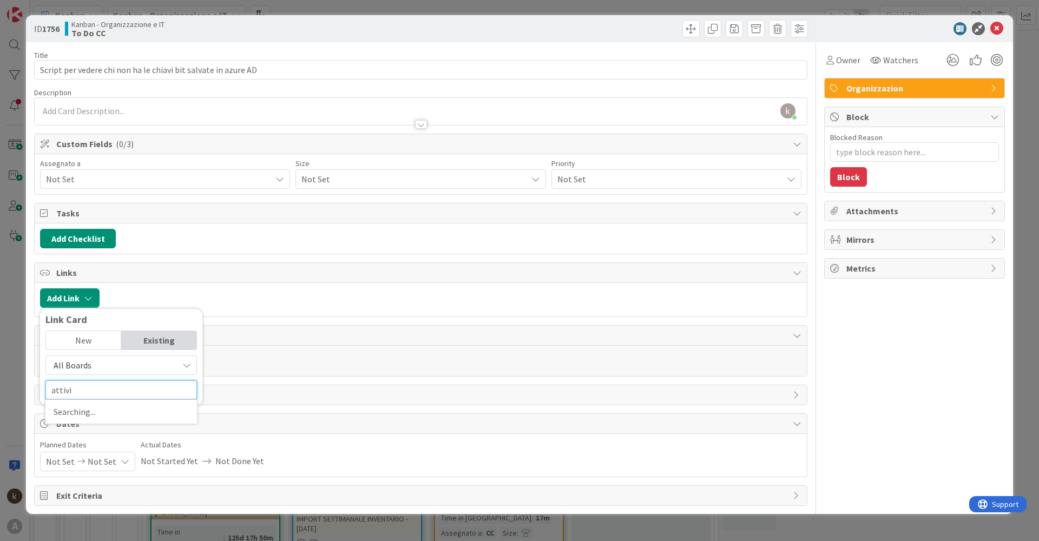
type input "attivit"
type textarea "x"
type input "attività"
type textarea "x"
type input "attività"
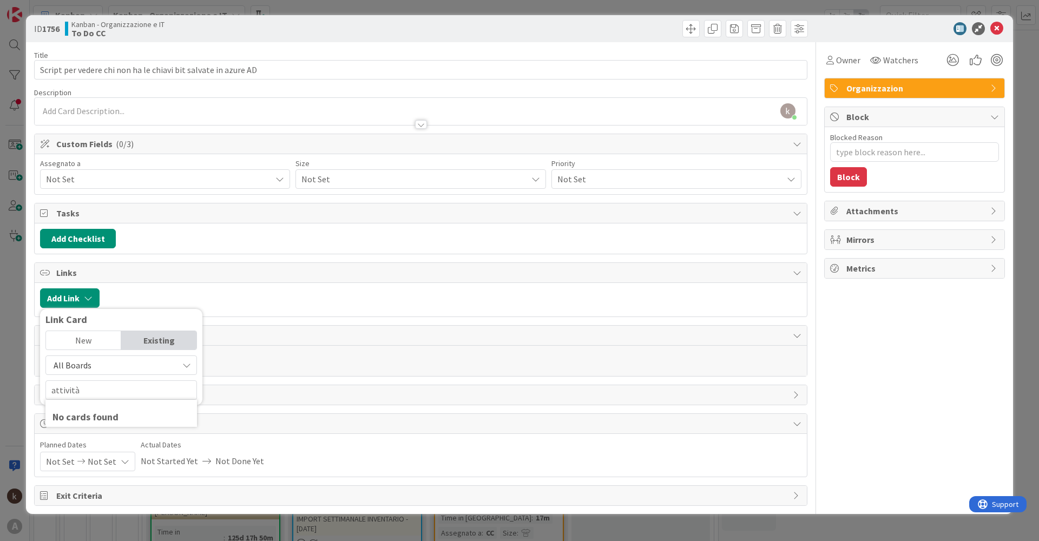
click at [159, 342] on div "Existing" at bounding box center [158, 340] width 75 height 18
click at [90, 336] on div "New" at bounding box center [83, 340] width 75 height 18
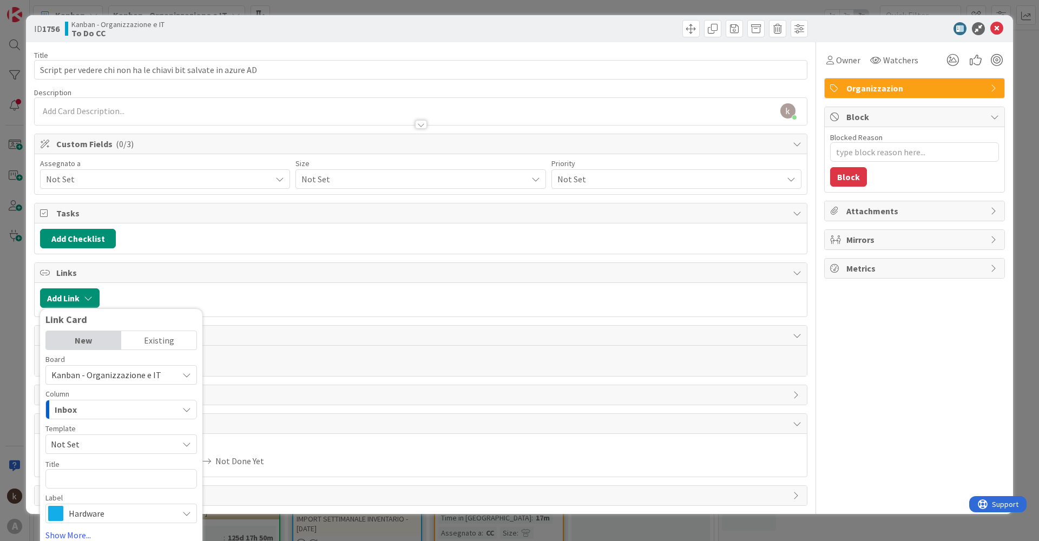
click at [88, 342] on div "New" at bounding box center [83, 340] width 75 height 18
click at [129, 342] on div "Existing" at bounding box center [158, 340] width 75 height 18
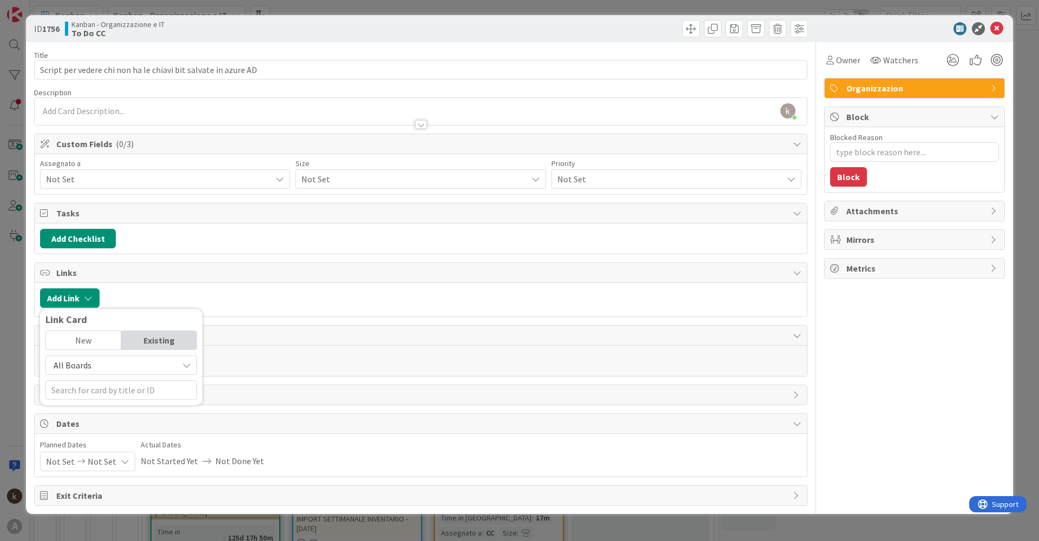
click at [117, 365] on span "All Boards" at bounding box center [111, 365] width 121 height 15
click at [117, 413] on span "All Boards" at bounding box center [126, 410] width 150 height 16
type textarea "x"
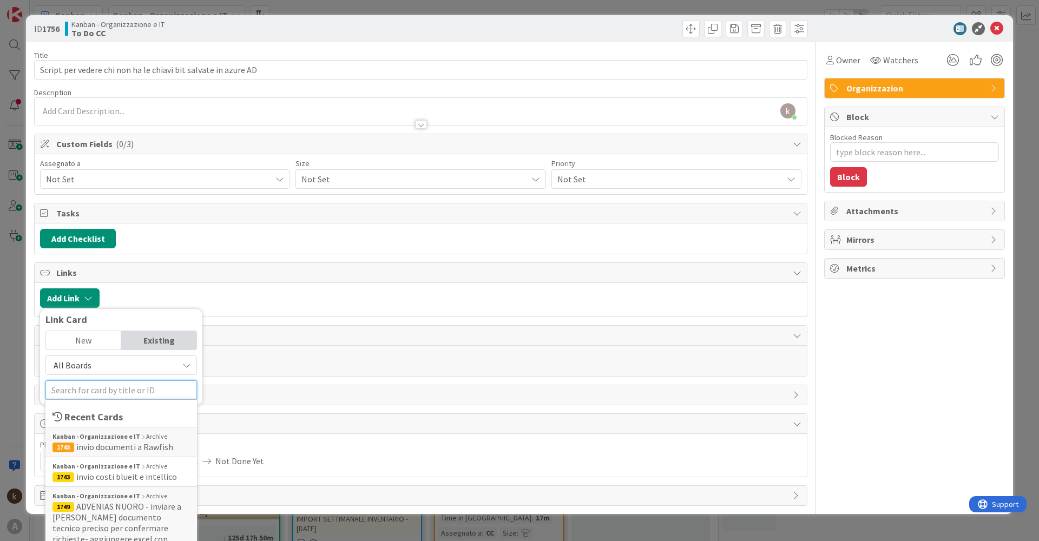
click at [111, 395] on input "text" at bounding box center [120, 389] width 151 height 19
type input "attivit"
type textarea "x"
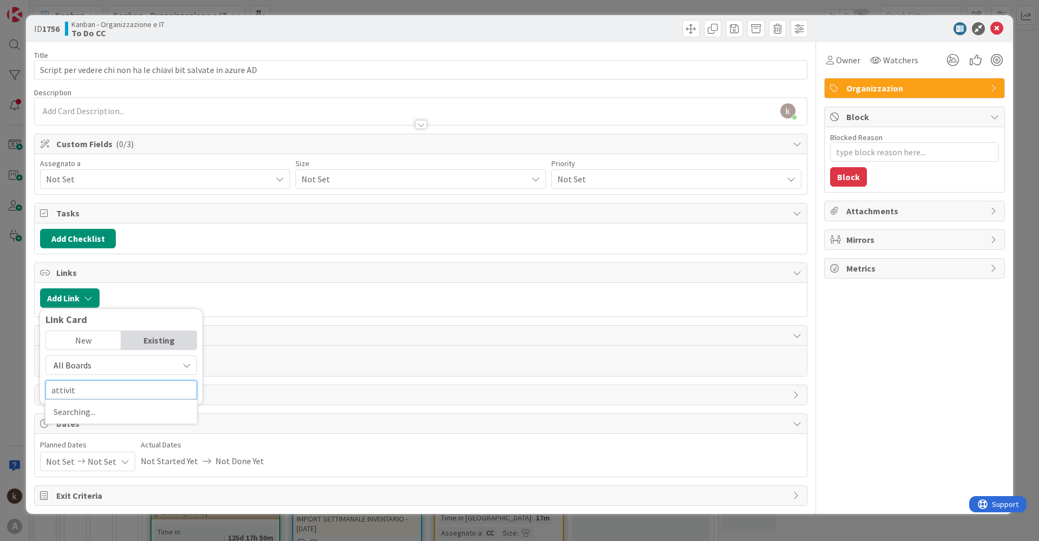
type input "attività"
type textarea "x"
type input "attività"
click at [129, 439] on div "Portfolio_OPIT Attività ricorrenti" at bounding box center [120, 437] width 137 height 10
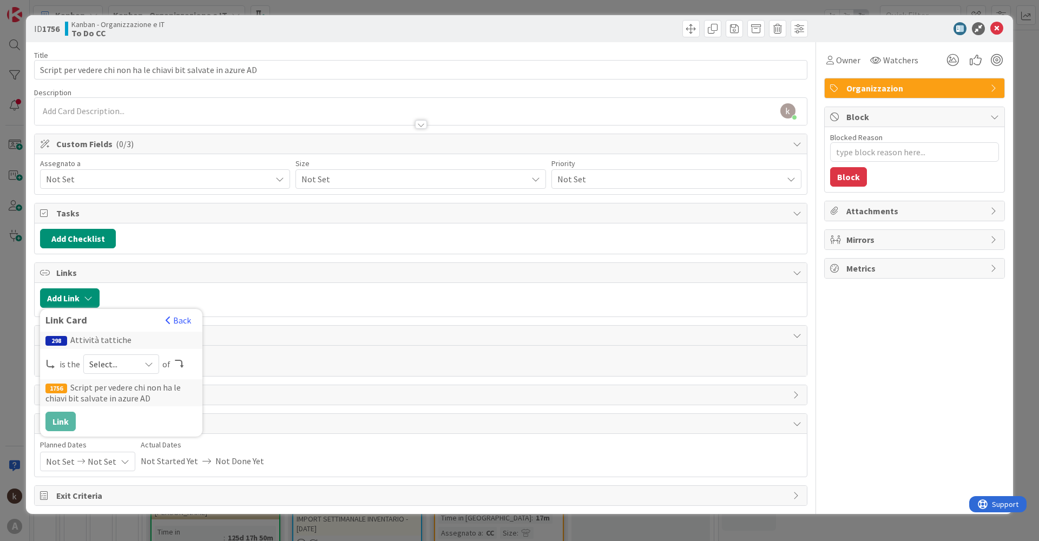
click at [112, 367] on span "Select..." at bounding box center [111, 363] width 45 height 15
click at [109, 393] on span at bounding box center [107, 389] width 9 height 9
click at [67, 420] on button "Link" at bounding box center [60, 421] width 30 height 19
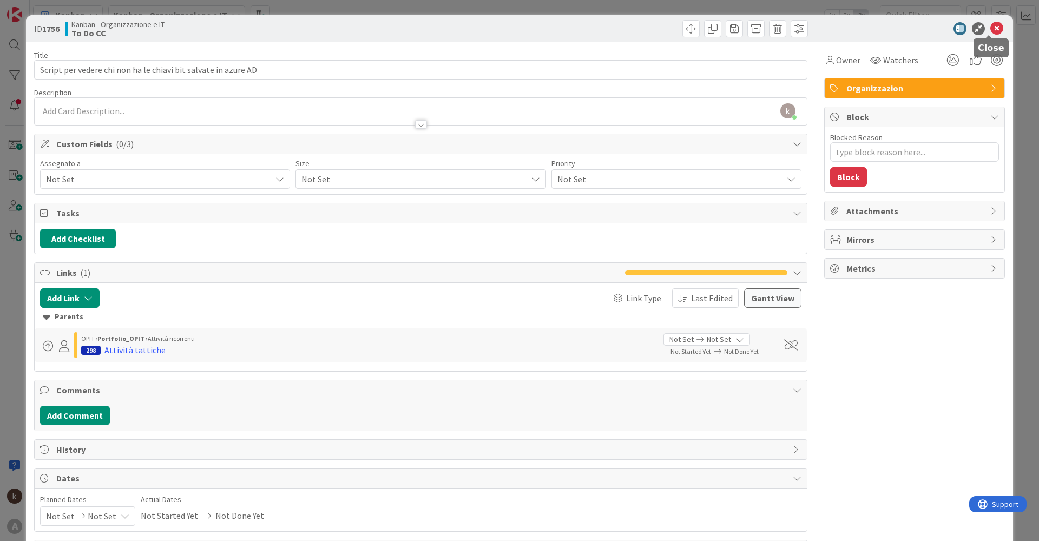
click at [990, 28] on icon at bounding box center [996, 28] width 13 height 13
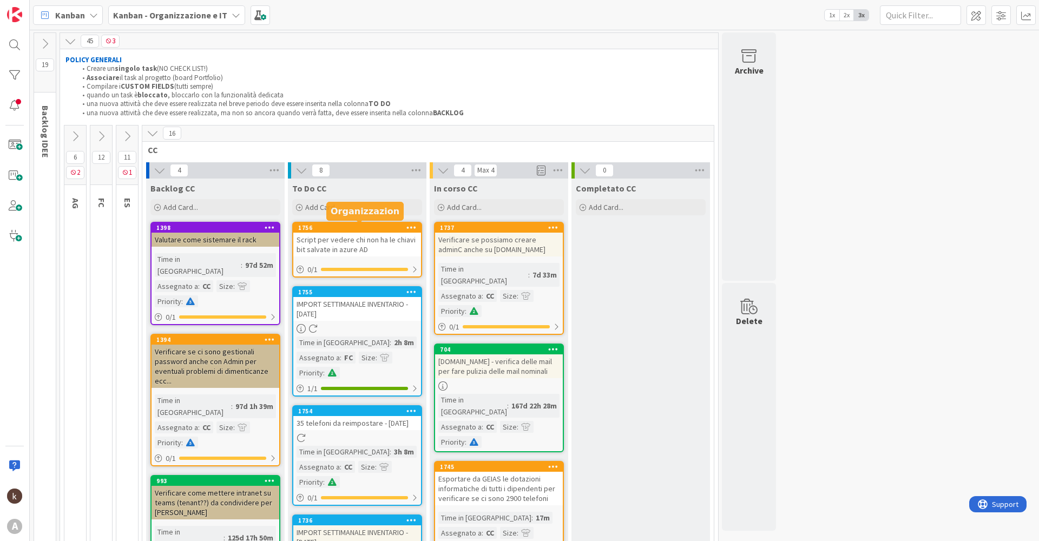
click at [389, 228] on div "1756" at bounding box center [359, 228] width 123 height 8
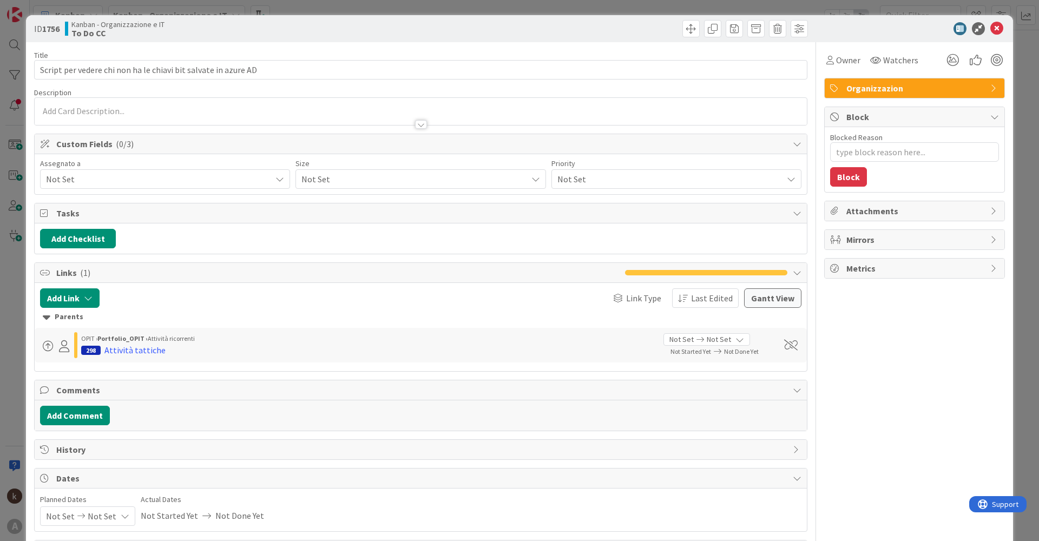
click at [152, 188] on div "Not Set" at bounding box center [165, 178] width 250 height 19
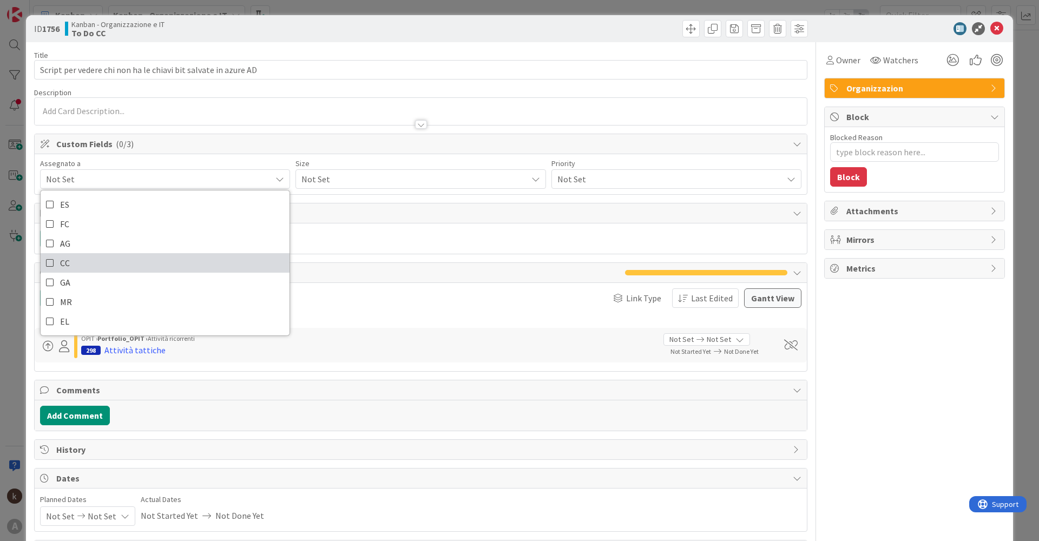
click at [105, 259] on link "CC" at bounding box center [165, 262] width 249 height 19
click at [304, 175] on span "Not Set" at bounding box center [411, 178] width 220 height 15
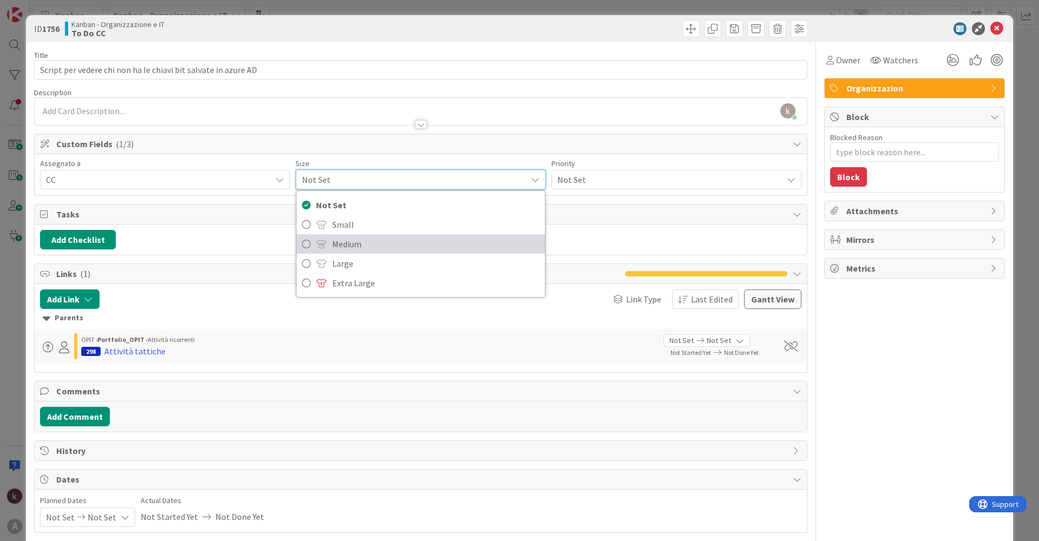
click at [341, 247] on span "Medium" at bounding box center [435, 244] width 207 height 16
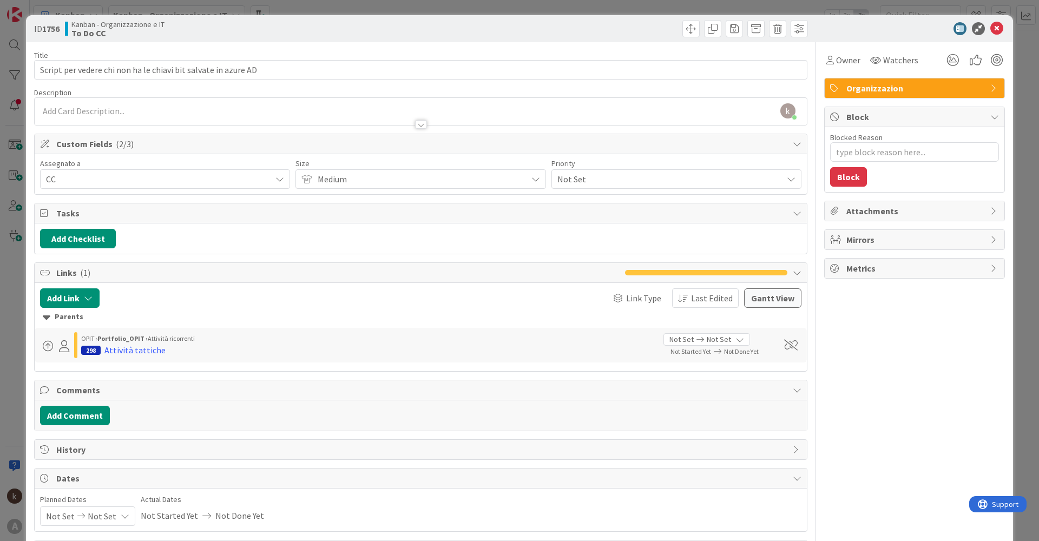
click at [582, 180] on span "Not Set" at bounding box center [667, 178] width 220 height 15
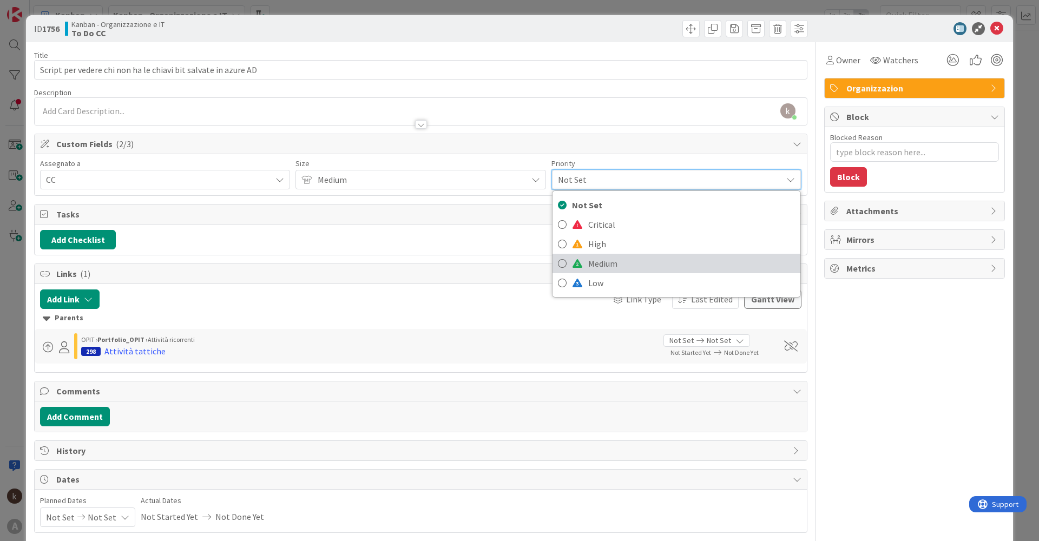
click at [595, 268] on span "Medium" at bounding box center [691, 263] width 207 height 16
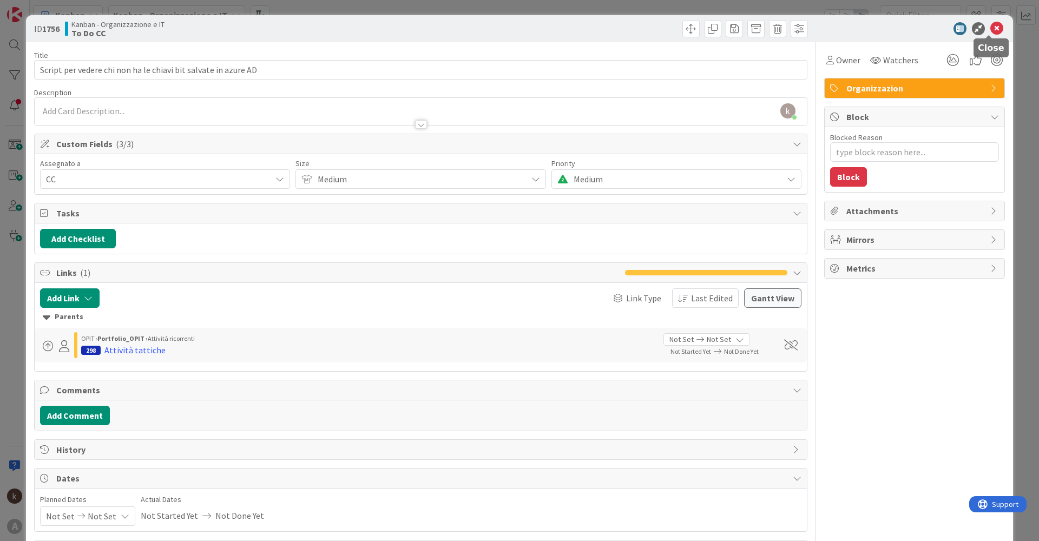
click at [990, 31] on icon at bounding box center [996, 28] width 13 height 13
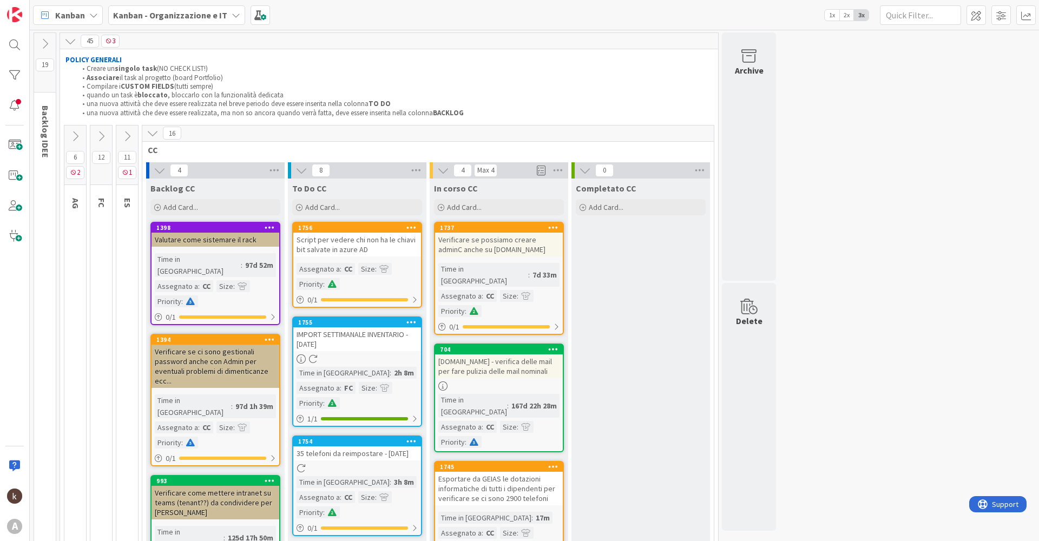
type textarea "x"
